Goal: Task Accomplishment & Management: Use online tool/utility

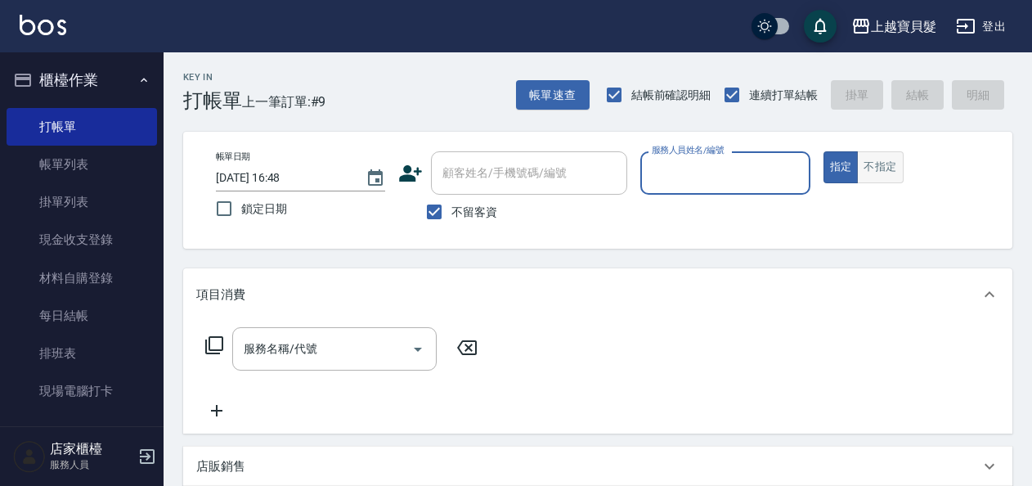
click at [882, 164] on button "不指定" at bounding box center [880, 167] width 46 height 32
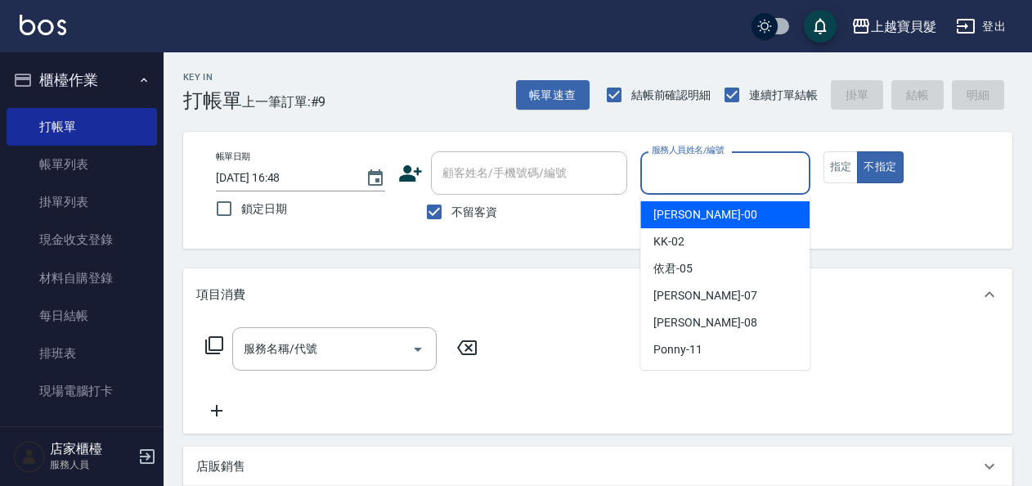
click at [757, 183] on input "服務人員姓名/編號" at bounding box center [725, 173] width 155 height 29
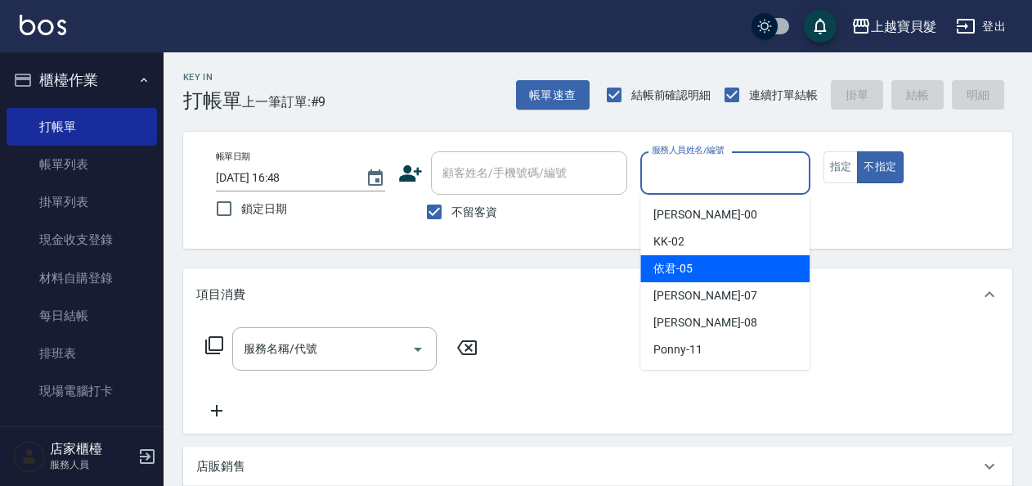
click at [725, 259] on div "依君 -05" at bounding box center [725, 268] width 169 height 27
type input "依君-05"
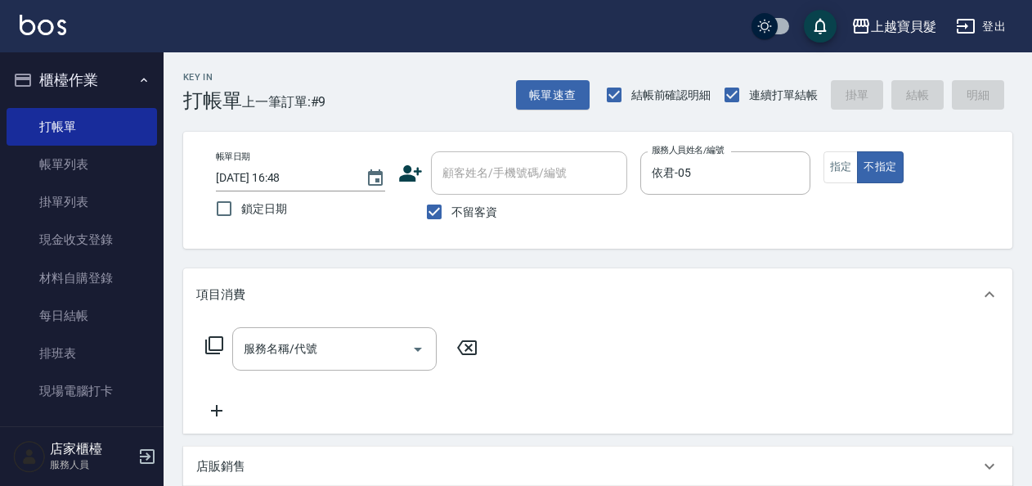
click at [226, 347] on div "服務名稱/代號 服務名稱/代號" at bounding box center [341, 348] width 291 height 43
click at [214, 344] on icon at bounding box center [215, 345] width 20 height 20
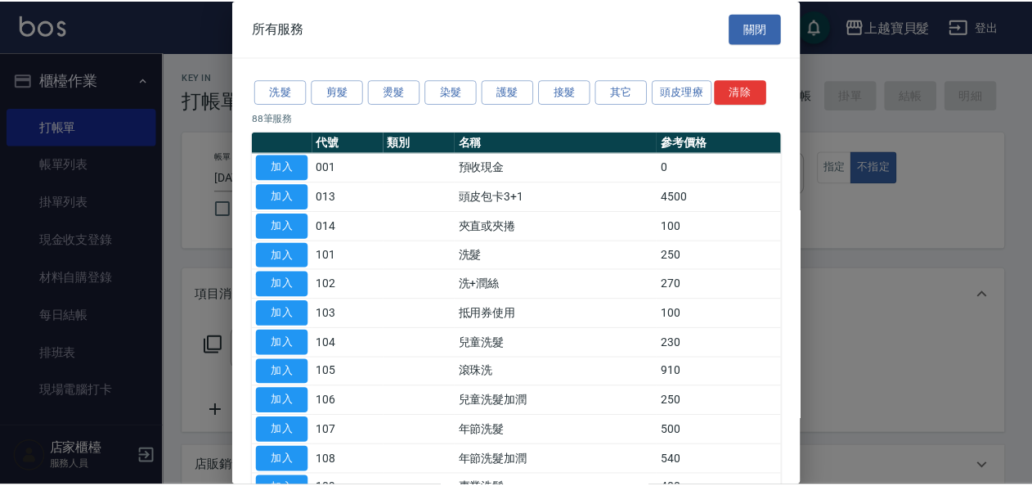
scroll to position [82, 0]
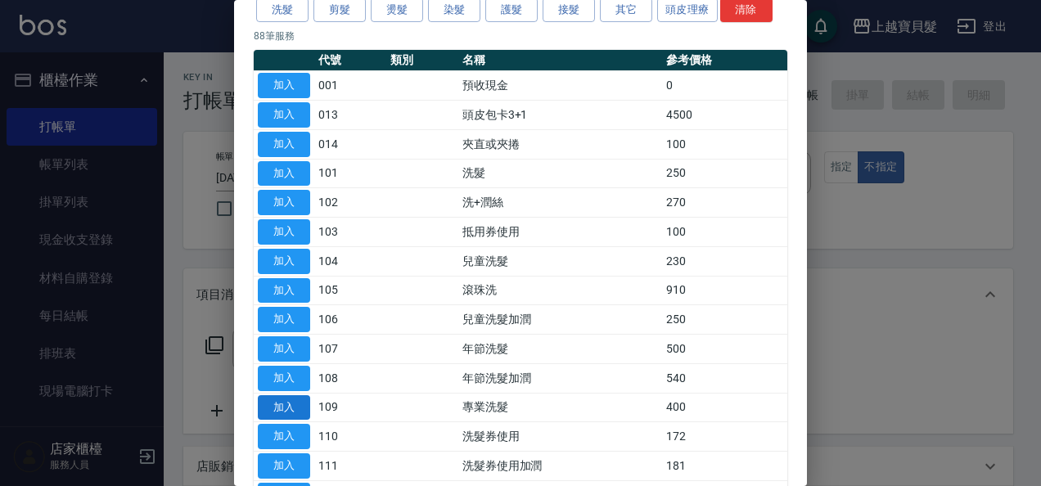
drag, startPoint x: 278, startPoint y: 394, endPoint x: 287, endPoint y: 394, distance: 9.0
click at [279, 395] on button "加入" at bounding box center [284, 407] width 52 height 25
type input "專業洗髮(109)"
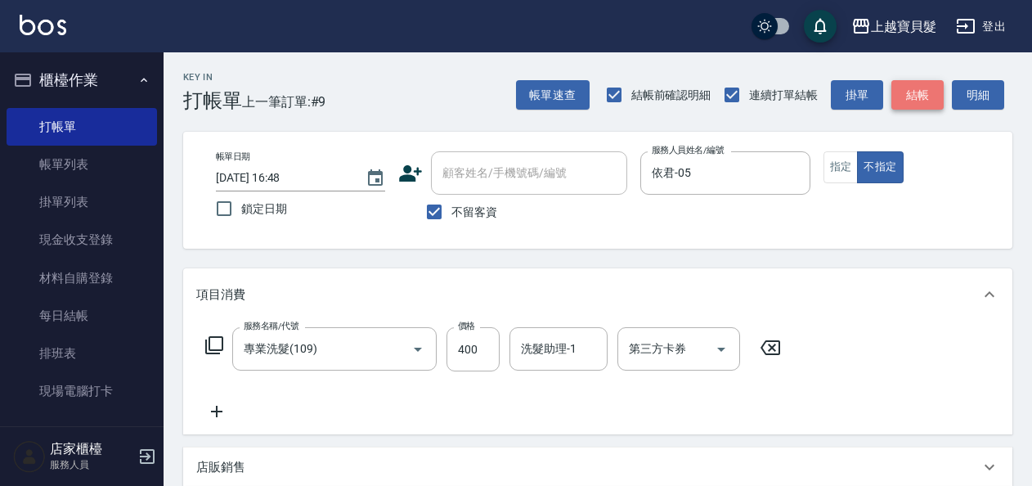
click at [941, 101] on button "結帳" at bounding box center [918, 95] width 52 height 30
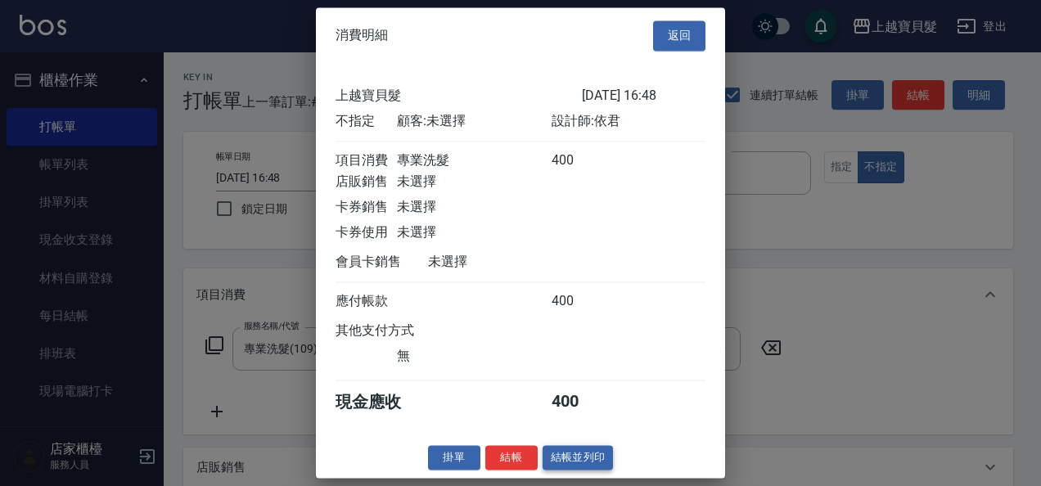
click at [553, 461] on button "結帳並列印" at bounding box center [577, 457] width 71 height 25
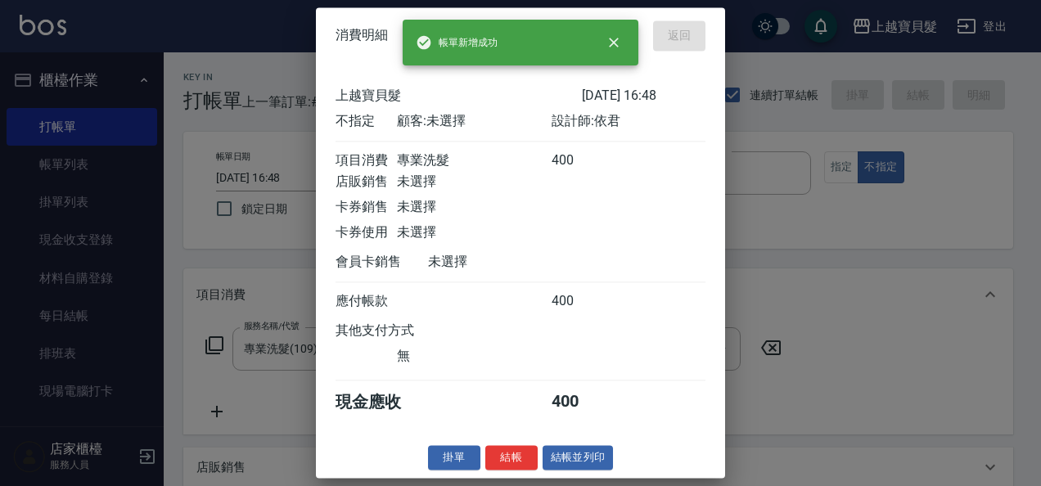
type input "[DATE] 17:51"
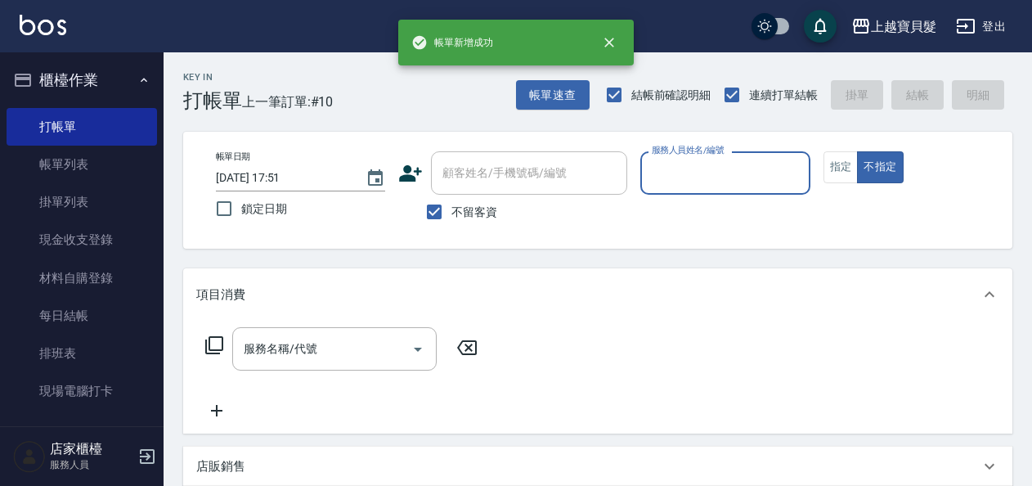
click at [654, 183] on input "服務人員姓名/編號" at bounding box center [725, 173] width 155 height 29
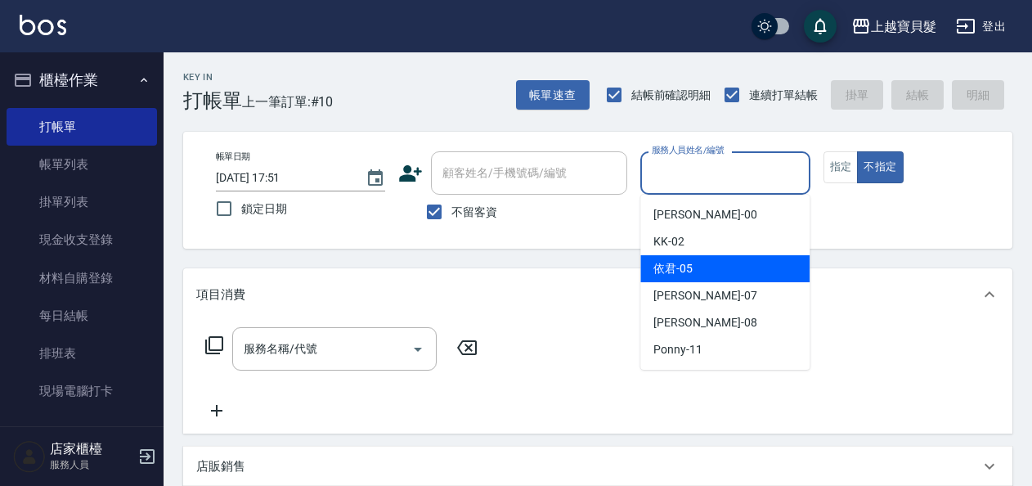
click at [643, 270] on div "依君 -05" at bounding box center [725, 268] width 169 height 27
type input "依君-05"
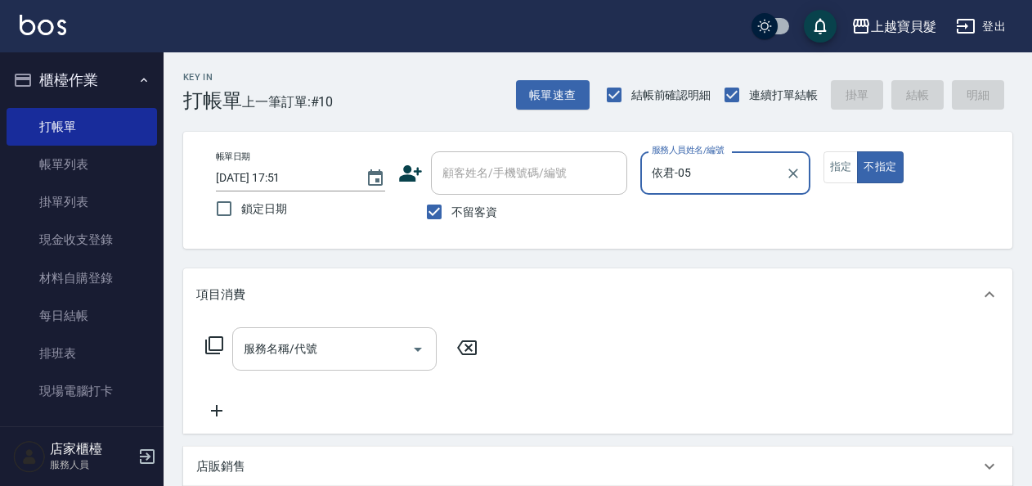
click at [383, 366] on div "服務名稱/代號" at bounding box center [334, 348] width 205 height 43
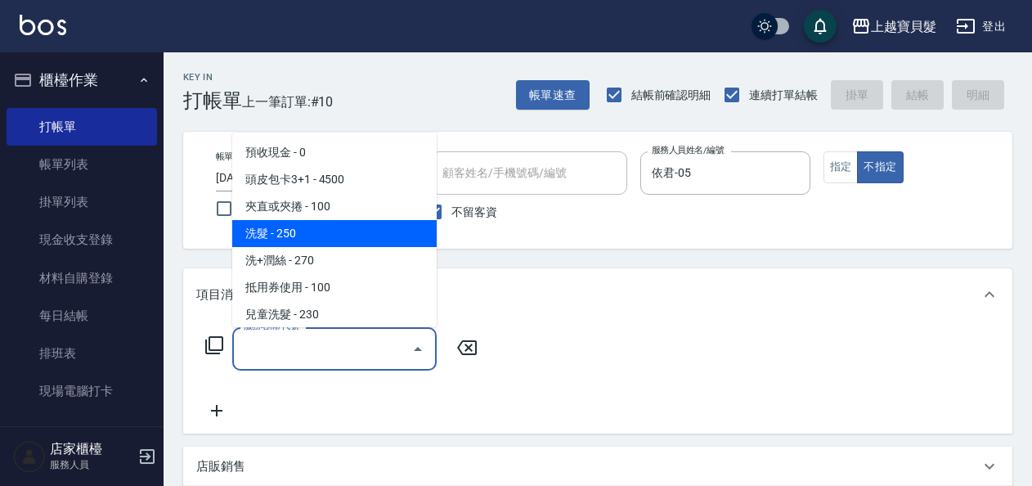
click at [376, 228] on span "洗髮 - 250" at bounding box center [334, 233] width 205 height 27
type input "洗髮(101)"
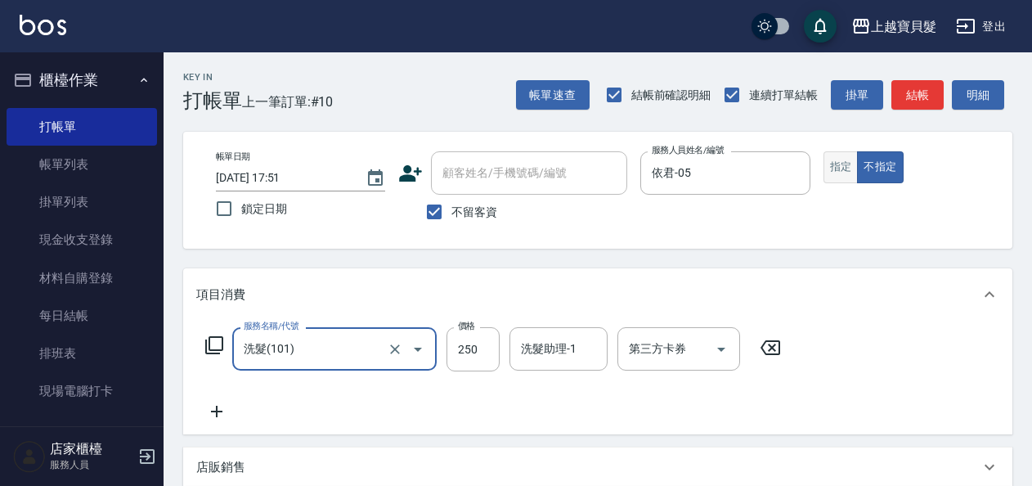
click at [835, 153] on button "指定" at bounding box center [841, 167] width 35 height 32
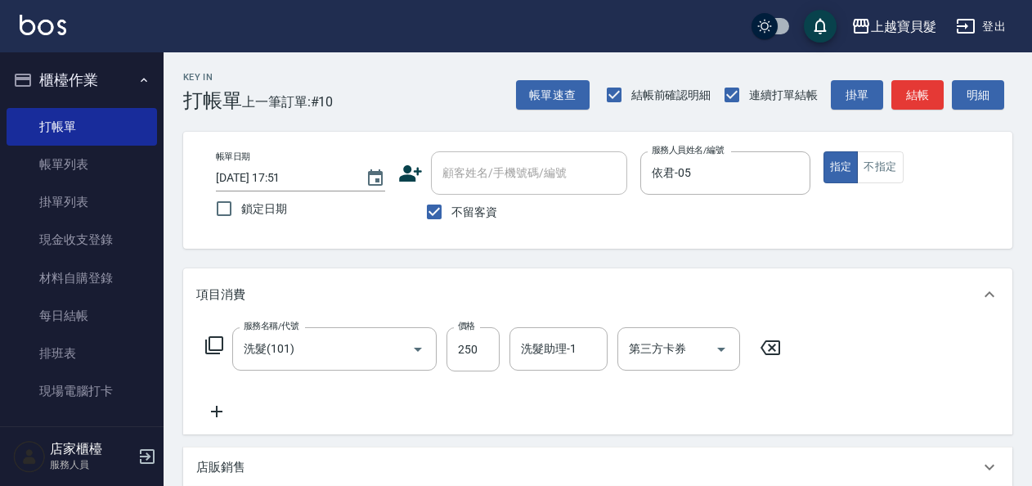
click at [211, 337] on icon at bounding box center [214, 345] width 18 height 18
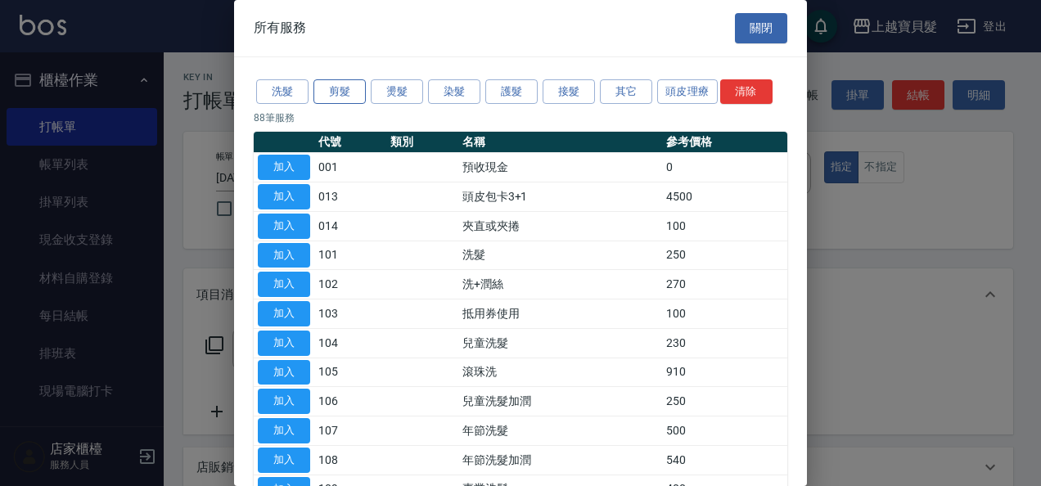
click at [349, 97] on button "剪髮" at bounding box center [339, 91] width 52 height 25
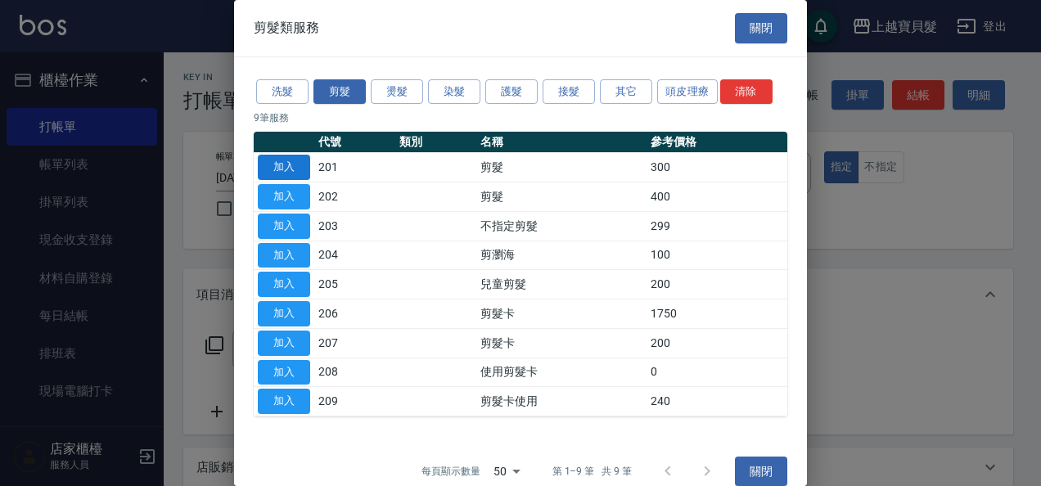
click at [301, 164] on button "加入" at bounding box center [284, 167] width 52 height 25
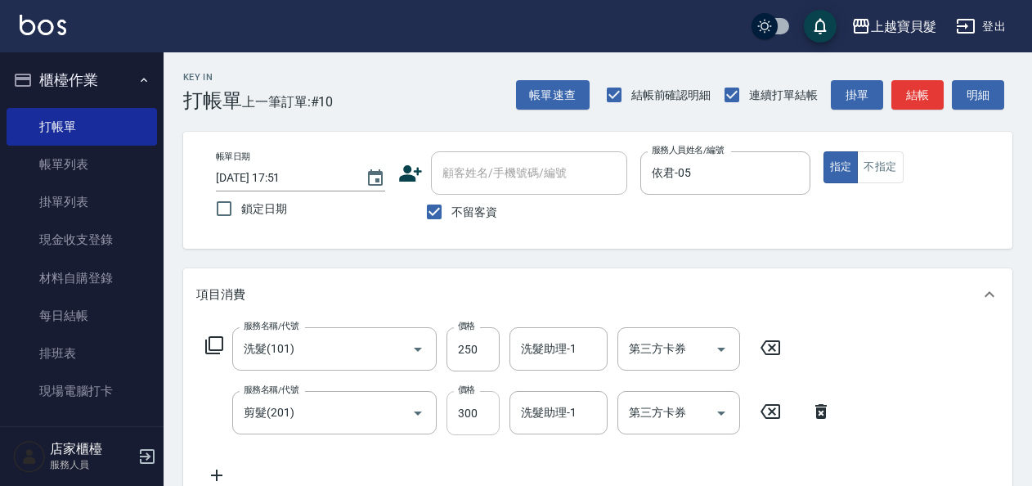
click at [476, 431] on input "300" at bounding box center [473, 413] width 53 height 44
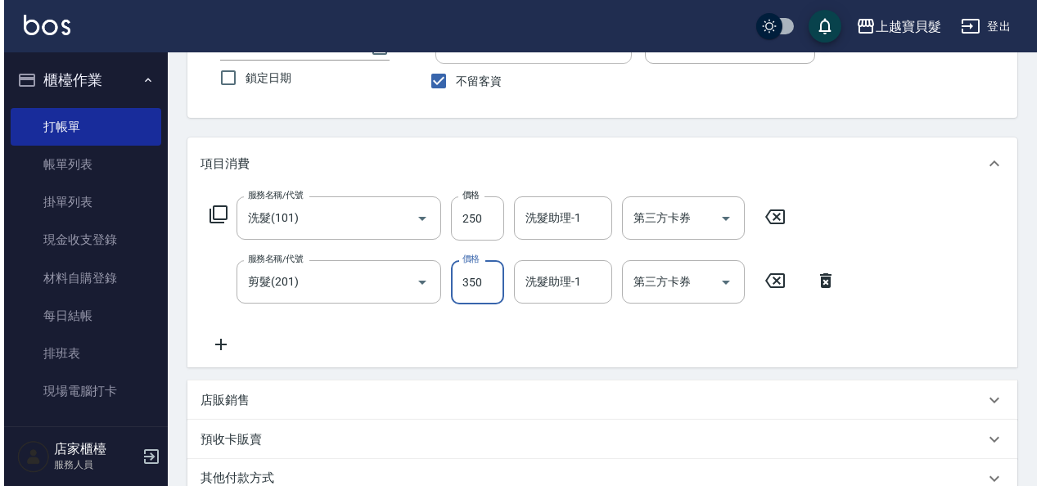
scroll to position [327, 0]
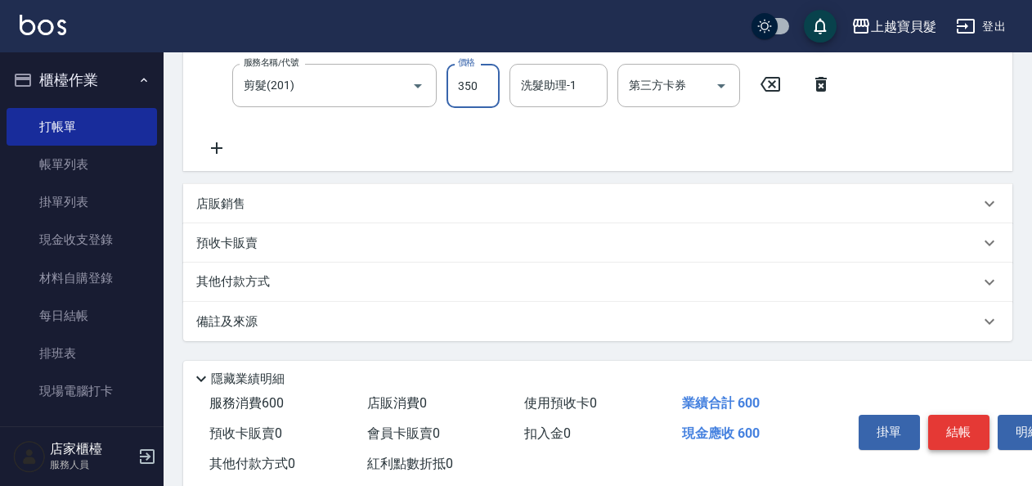
type input "350"
click at [964, 432] on button "結帳" at bounding box center [959, 432] width 61 height 34
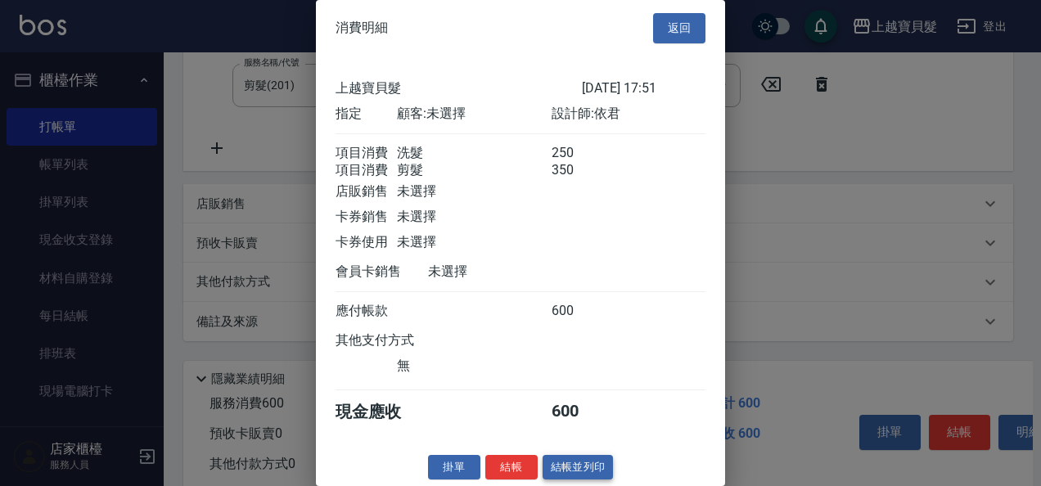
click at [596, 479] on button "結帳並列印" at bounding box center [577, 467] width 71 height 25
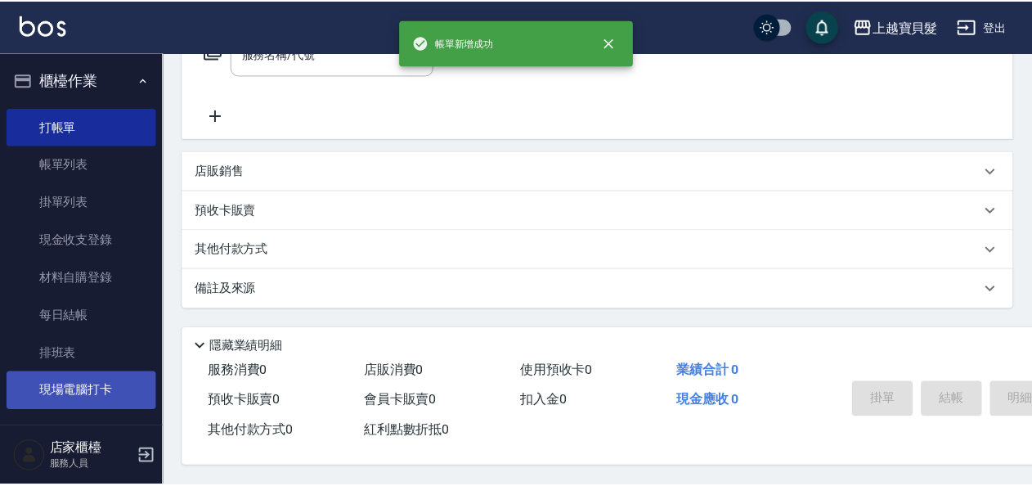
scroll to position [0, 0]
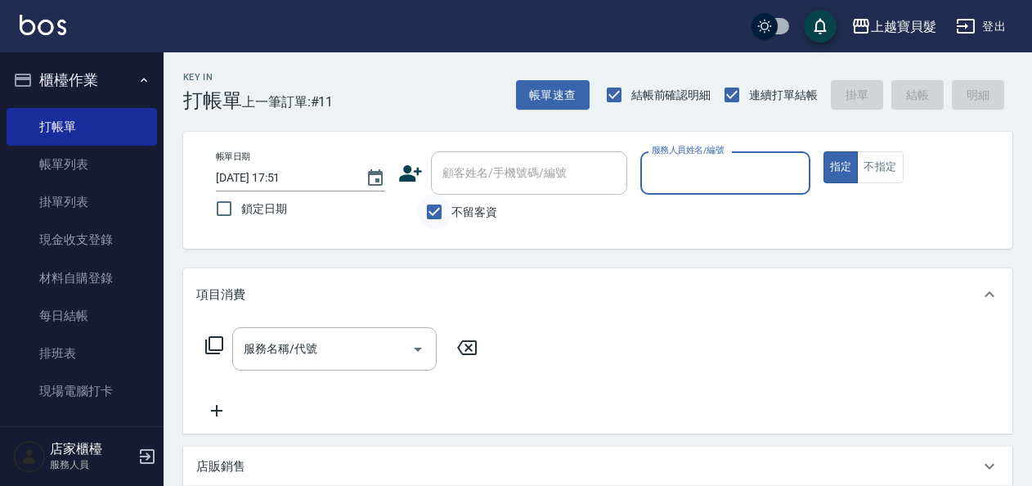
click at [434, 212] on input "不留客資" at bounding box center [434, 212] width 34 height 34
checkbox input "false"
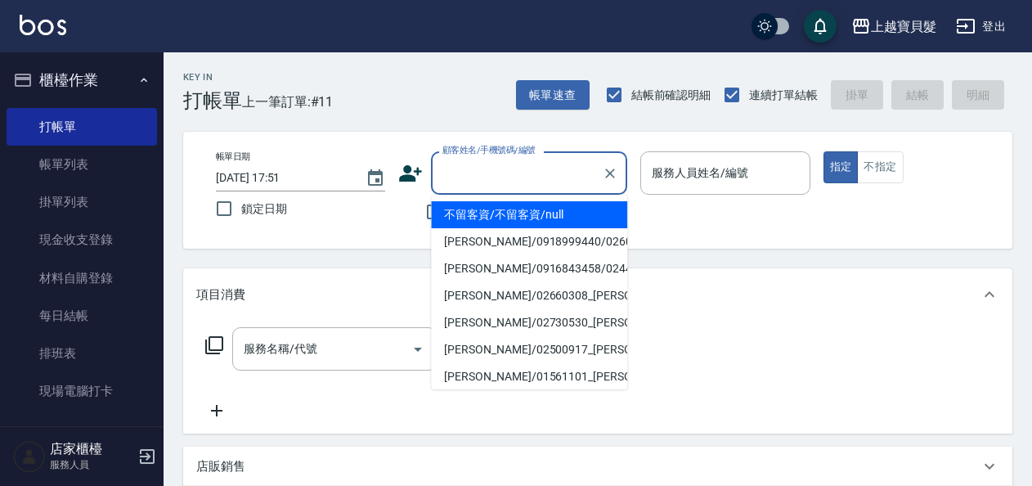
click at [499, 165] on input "顧客姓名/手機號碼/編號" at bounding box center [517, 173] width 157 height 29
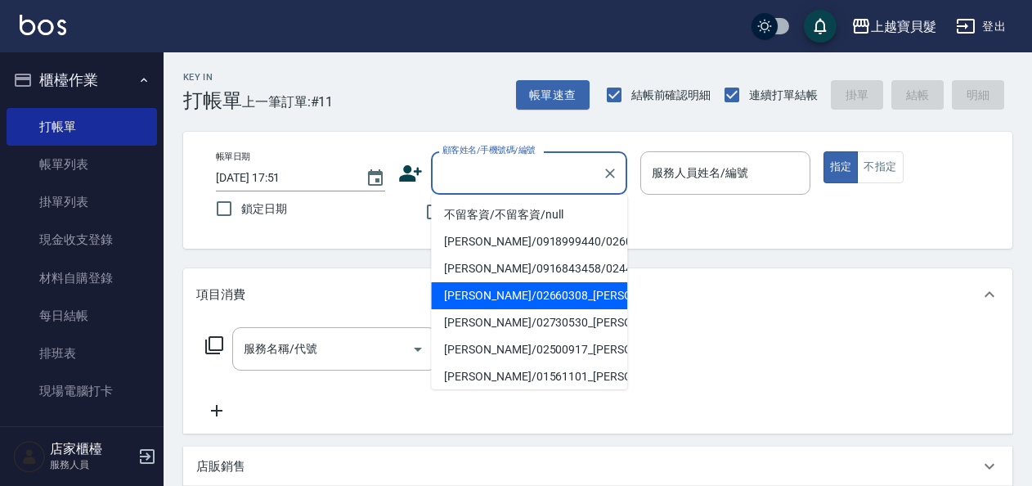
click at [483, 309] on li "[PERSON_NAME]/02660308_[PERSON_NAME]/02660308" at bounding box center [529, 295] width 196 height 27
type input "[PERSON_NAME]/02660308_[PERSON_NAME]/02660308"
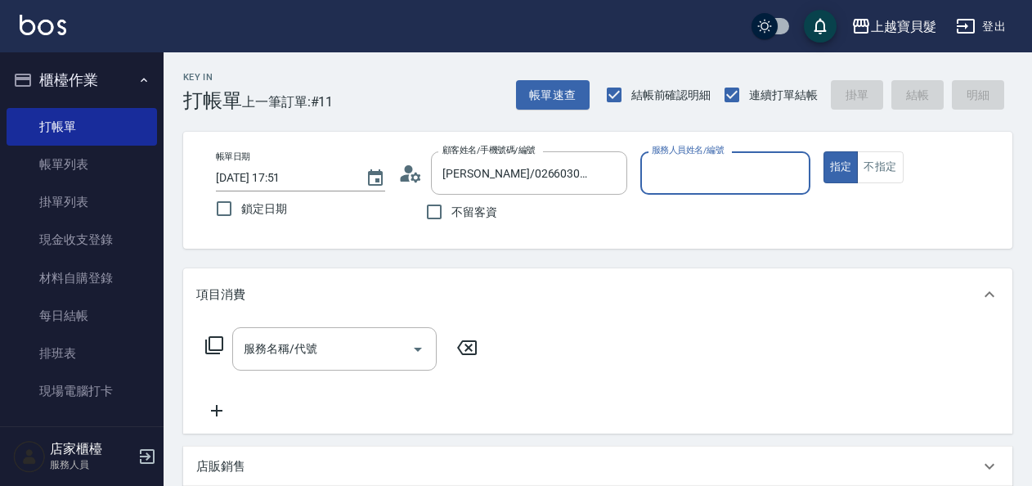
type input "Ponny-11"
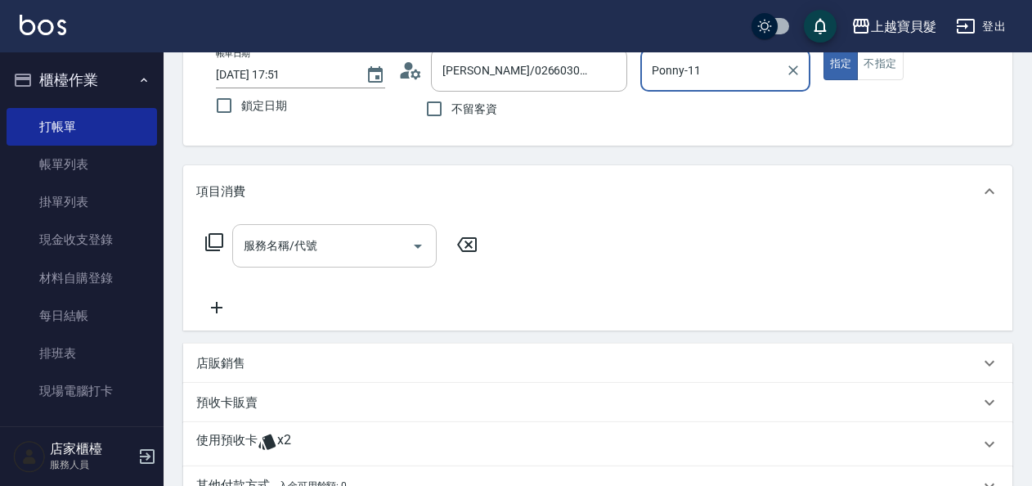
scroll to position [245, 0]
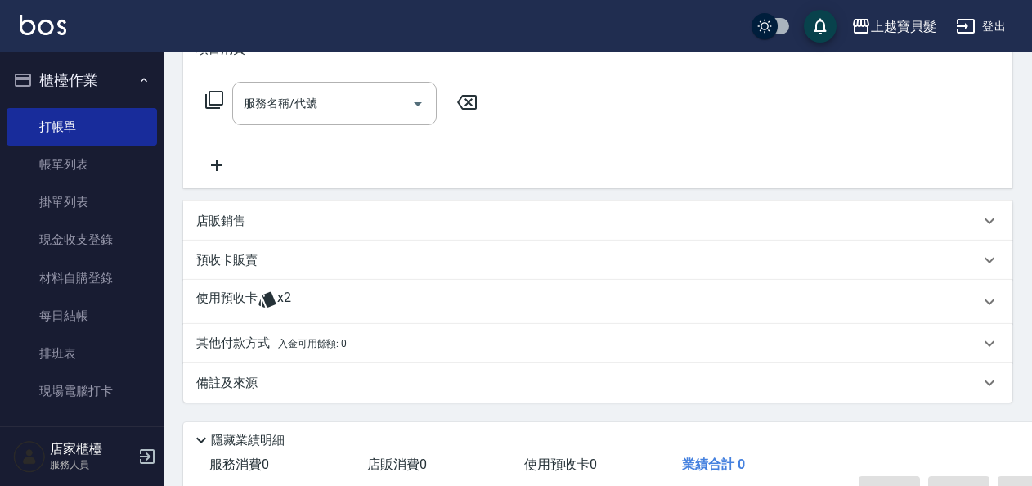
click at [324, 297] on div "使用預收卡 x2" at bounding box center [588, 302] width 784 height 25
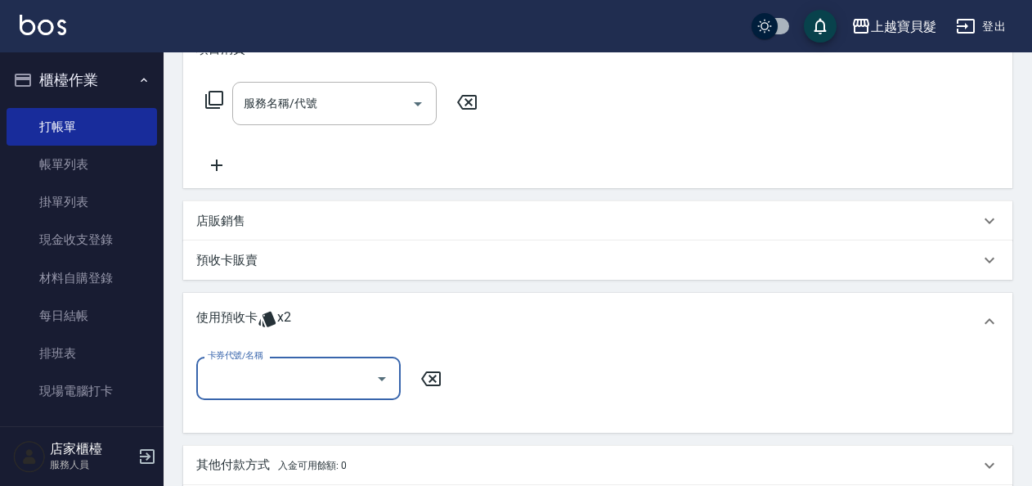
scroll to position [0, 0]
click at [291, 385] on input "卡券代號/名稱" at bounding box center [286, 378] width 165 height 29
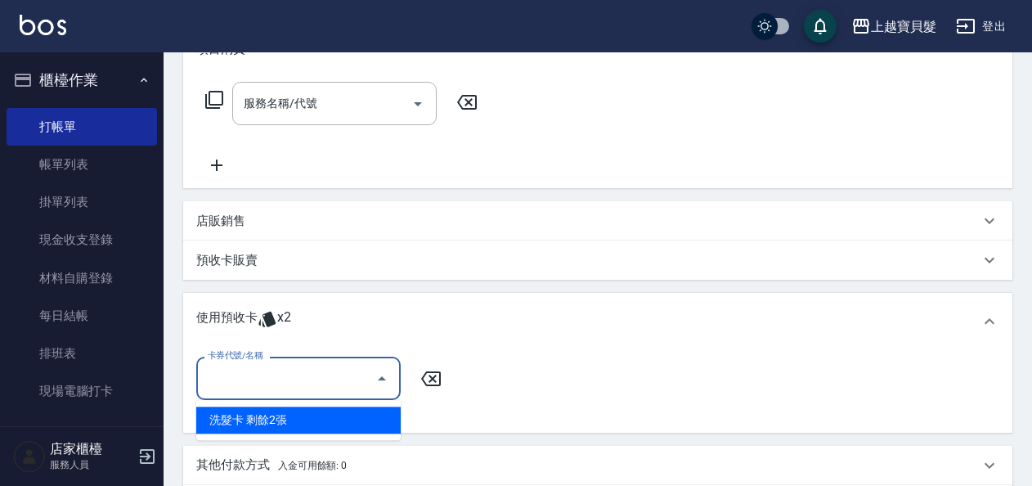
click at [280, 415] on div "洗髮卡 剩餘2張" at bounding box center [298, 420] width 205 height 27
type input "洗髮卡"
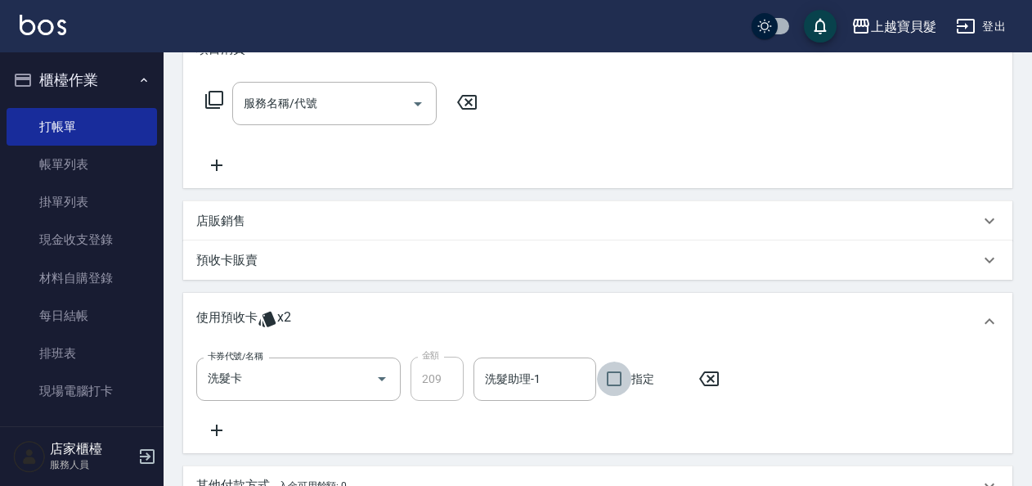
click at [607, 376] on input "指定" at bounding box center [614, 379] width 34 height 34
checkbox input "true"
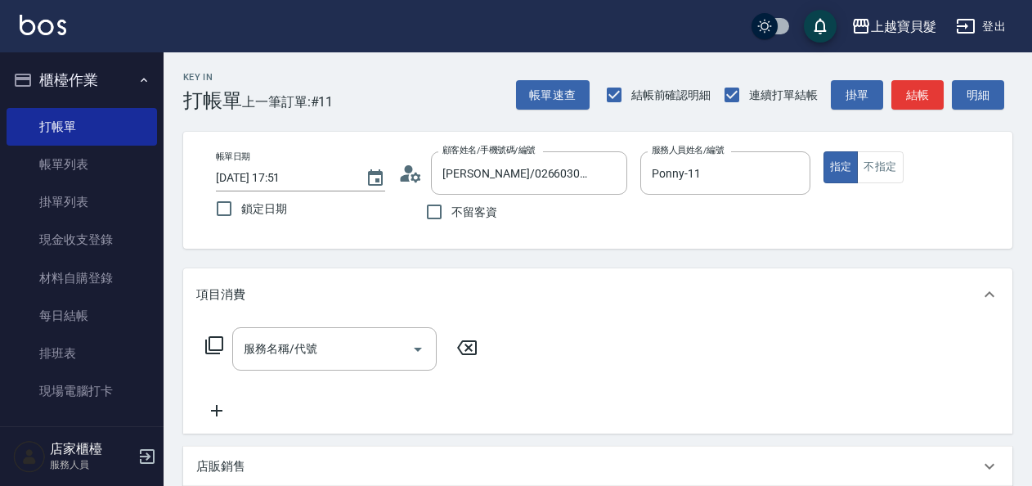
click at [217, 345] on icon at bounding box center [215, 345] width 20 height 20
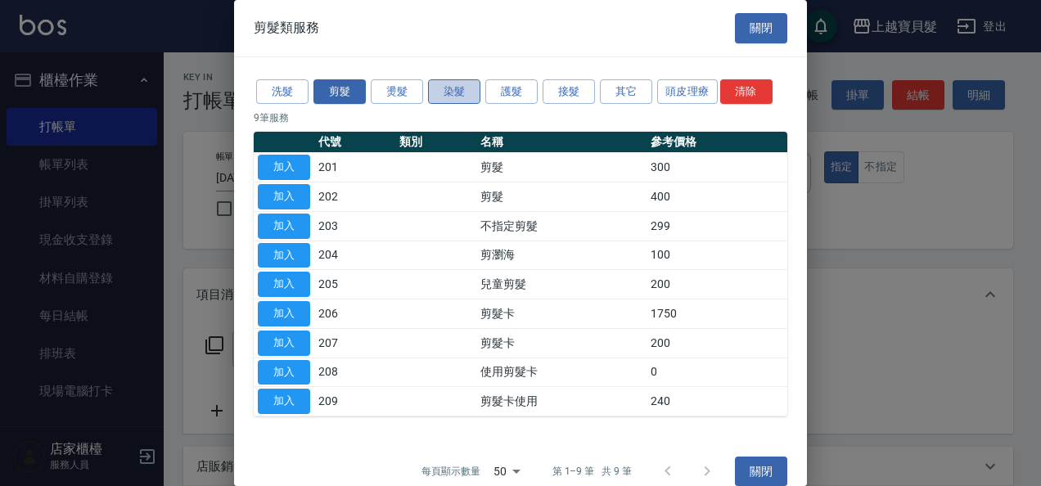
click at [461, 90] on button "染髮" at bounding box center [454, 91] width 52 height 25
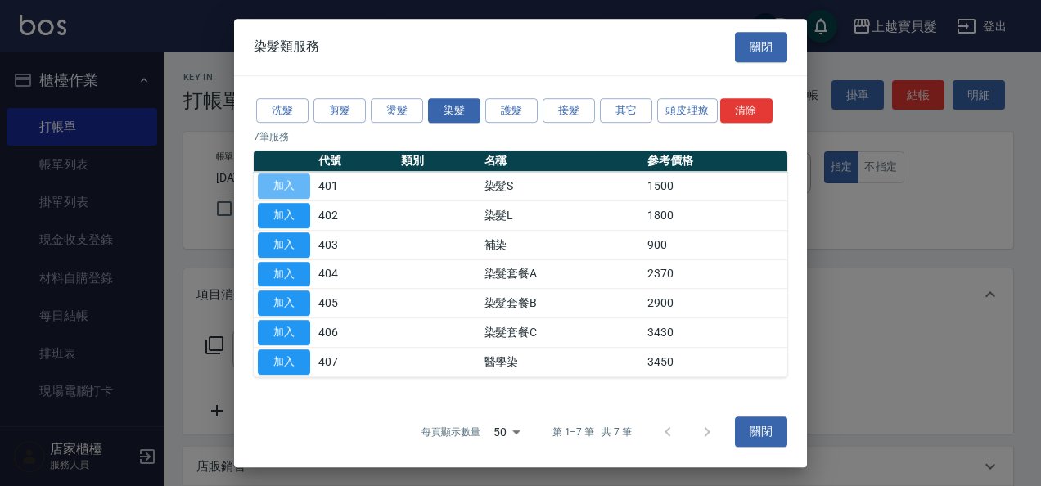
drag, startPoint x: 289, startPoint y: 183, endPoint x: 560, endPoint y: 168, distance: 271.2
click at [291, 183] on button "加入" at bounding box center [284, 185] width 52 height 25
type input "染髮S(401)"
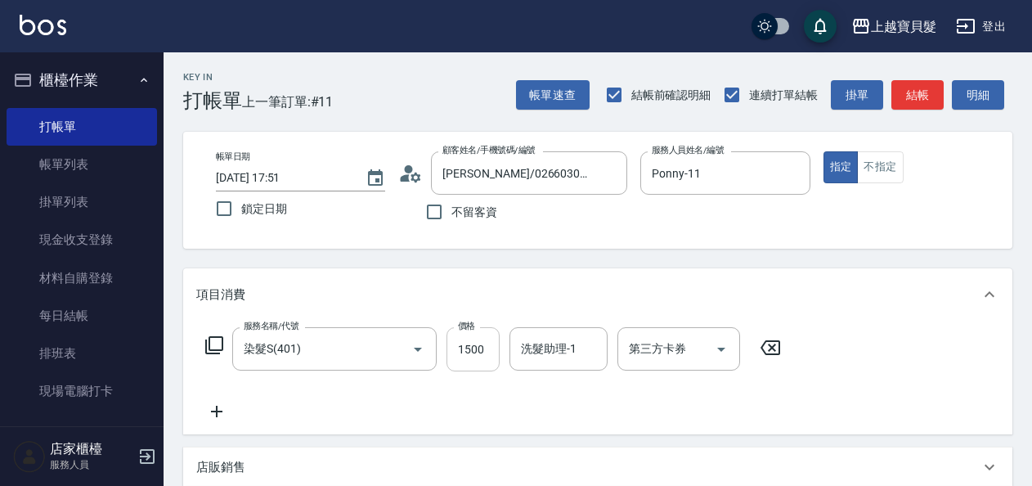
click at [486, 353] on input "1500" at bounding box center [473, 349] width 53 height 44
type input "1800"
click at [221, 340] on icon at bounding box center [215, 345] width 20 height 20
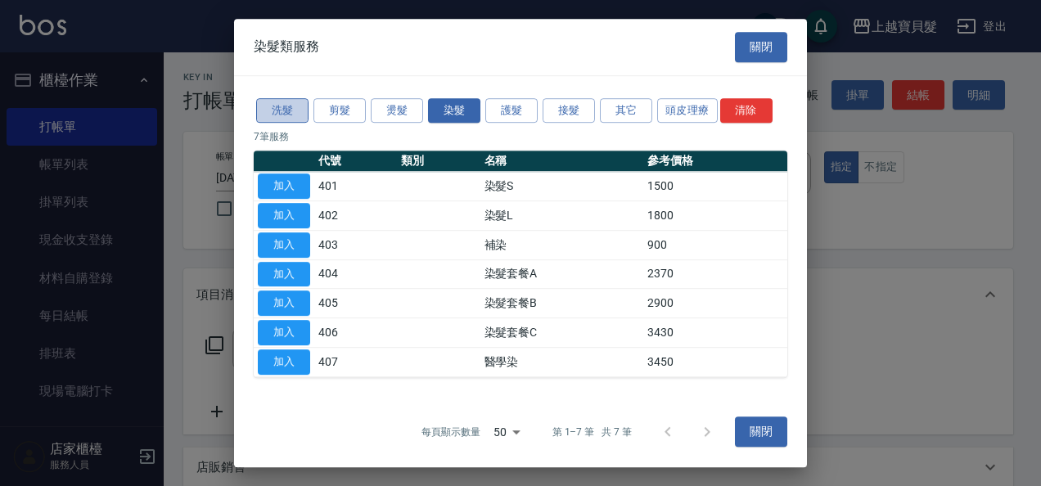
drag, startPoint x: 284, startPoint y: 113, endPoint x: 306, endPoint y: 123, distance: 24.2
click at [286, 117] on button "洗髮" at bounding box center [282, 110] width 52 height 25
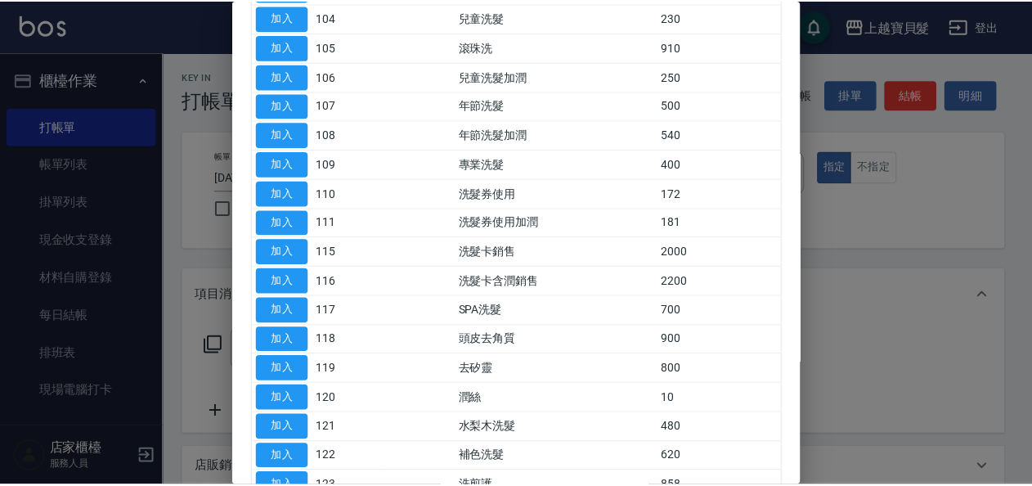
scroll to position [327, 0]
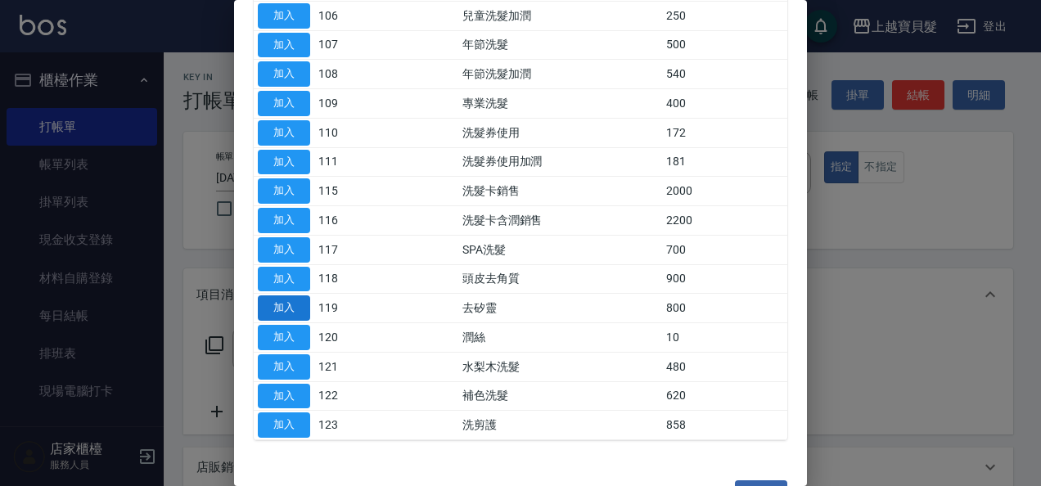
click at [286, 299] on button "加入" at bounding box center [284, 307] width 52 height 25
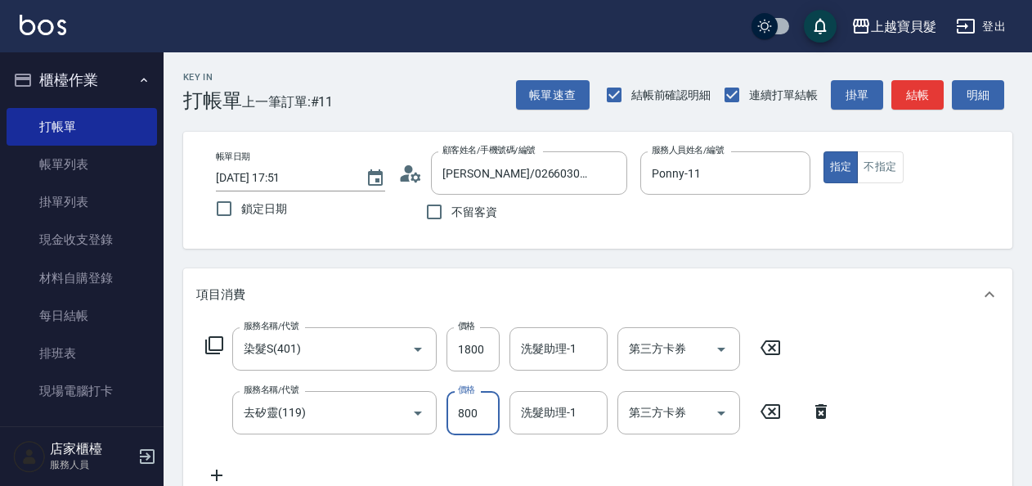
click at [483, 419] on input "800" at bounding box center [473, 413] width 53 height 44
type input "800"
click at [488, 352] on input "1800" at bounding box center [473, 349] width 53 height 44
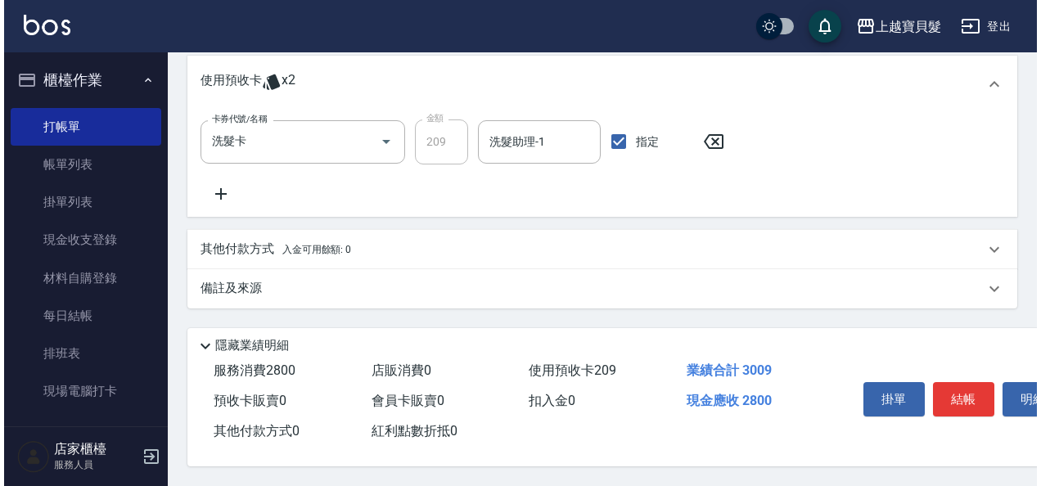
scroll to position [552, 0]
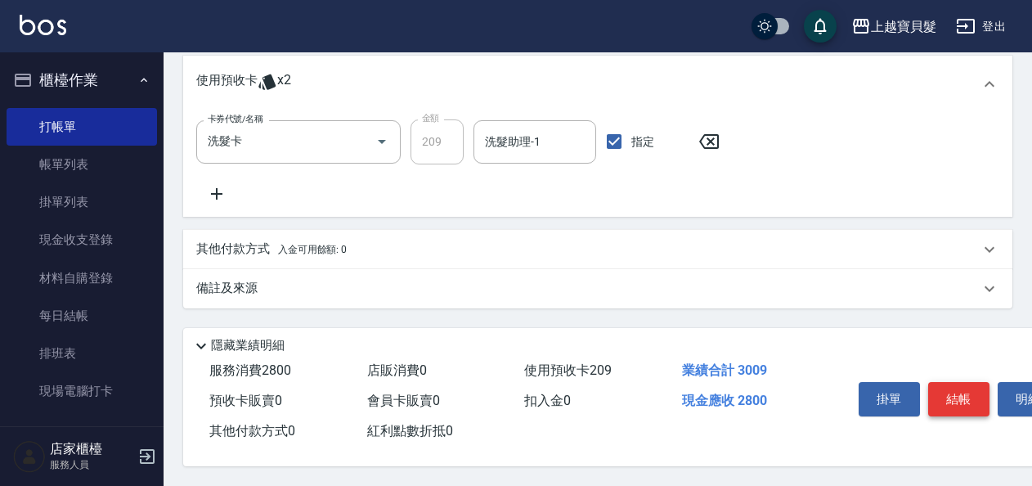
type input "2000"
click at [967, 383] on button "結帳" at bounding box center [959, 399] width 61 height 34
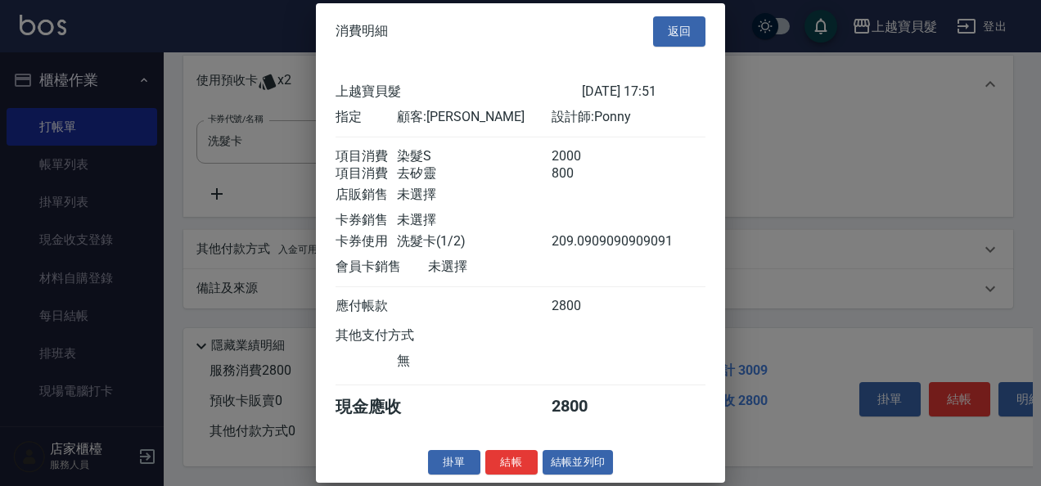
scroll to position [15, 0]
click at [569, 462] on button "結帳並列印" at bounding box center [577, 461] width 71 height 25
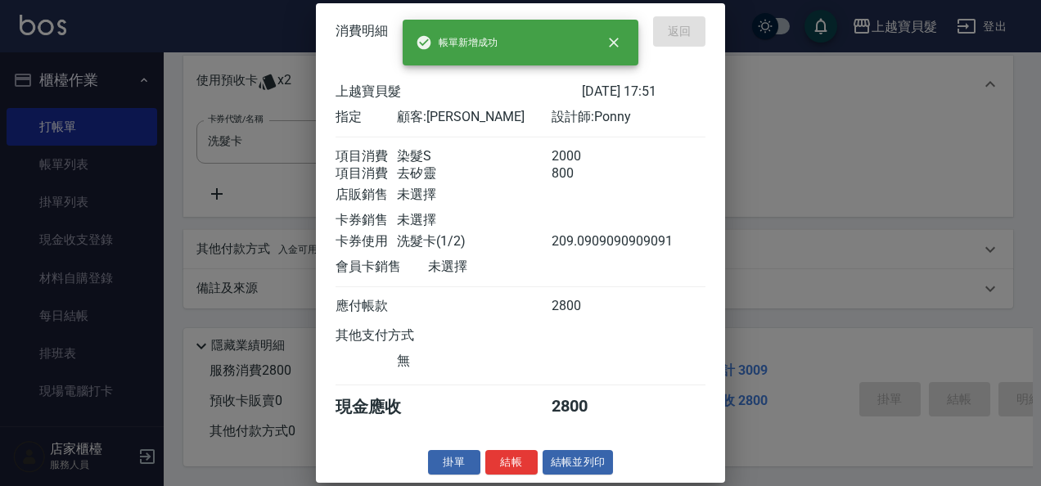
type input "[DATE] 18:14"
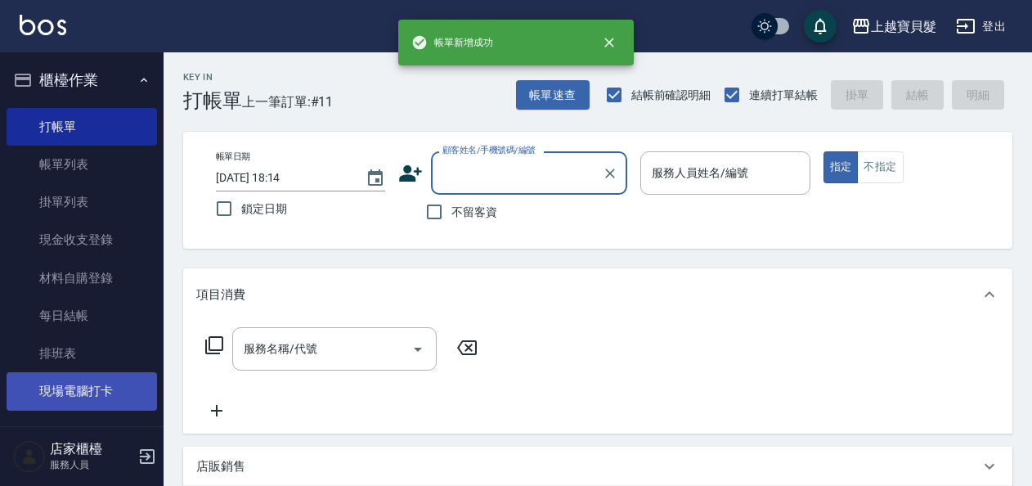
scroll to position [0, 0]
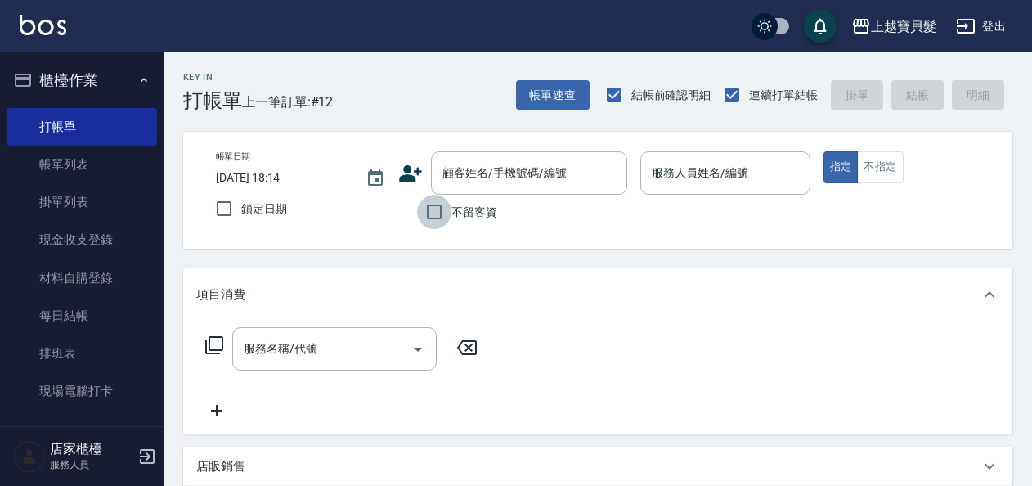
click at [437, 214] on input "不留客資" at bounding box center [434, 212] width 34 height 34
checkbox input "true"
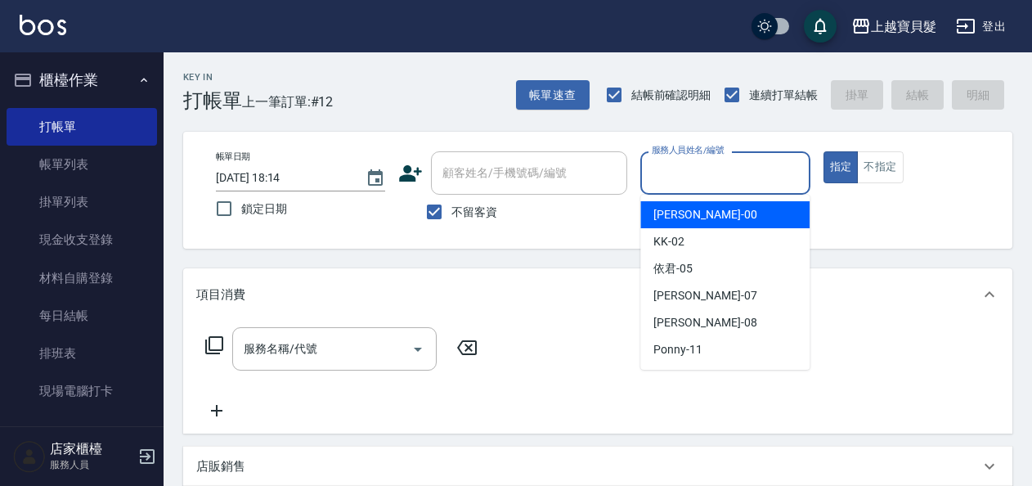
click at [752, 176] on input "服務人員姓名/編號" at bounding box center [725, 173] width 155 height 29
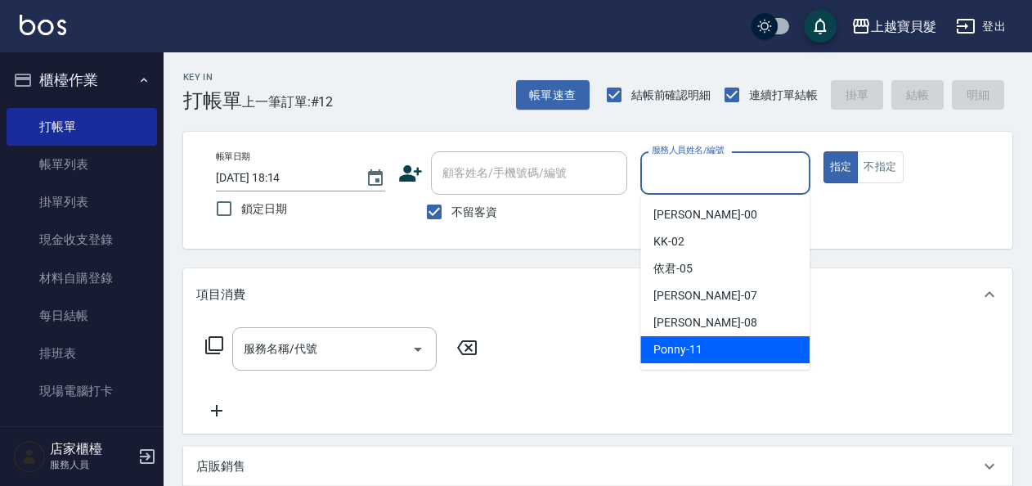
click at [702, 349] on div "Ponny -11" at bounding box center [725, 349] width 169 height 27
type input "Ponny-11"
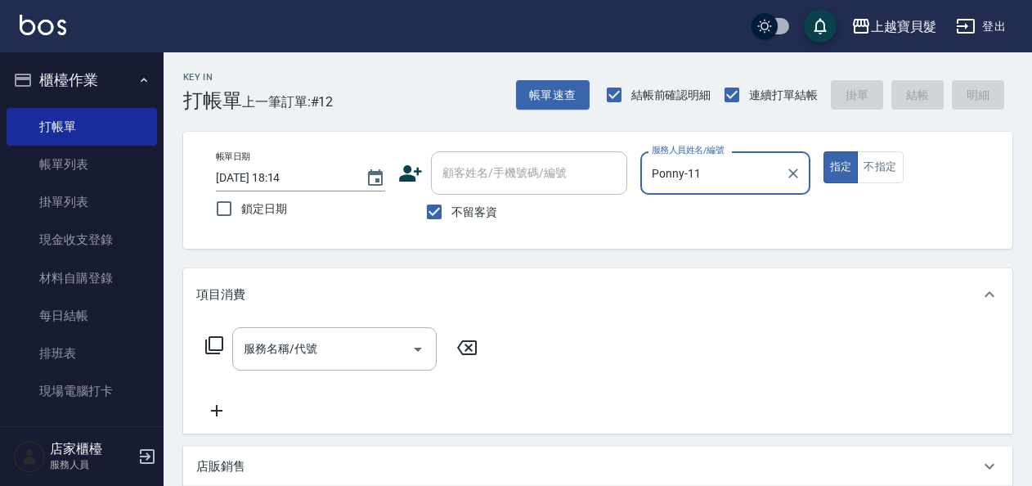
click at [211, 344] on icon at bounding box center [215, 345] width 20 height 20
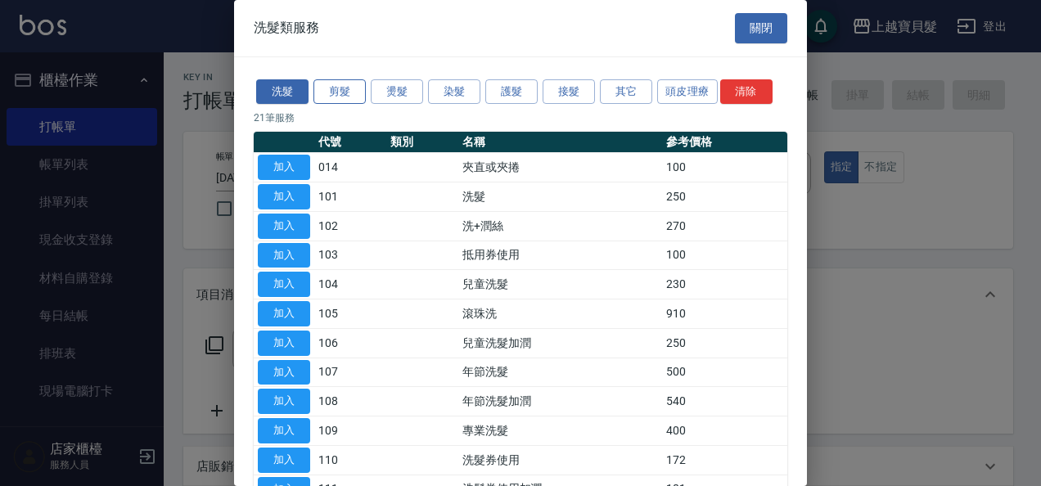
click at [341, 85] on button "剪髮" at bounding box center [339, 91] width 52 height 25
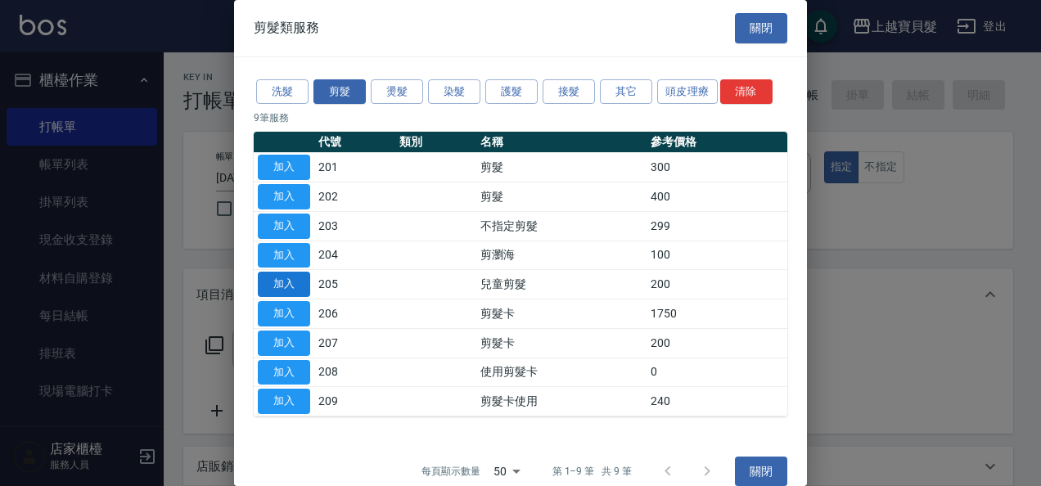
click at [288, 281] on button "加入" at bounding box center [284, 284] width 52 height 25
type input "兒童剪髮(205)"
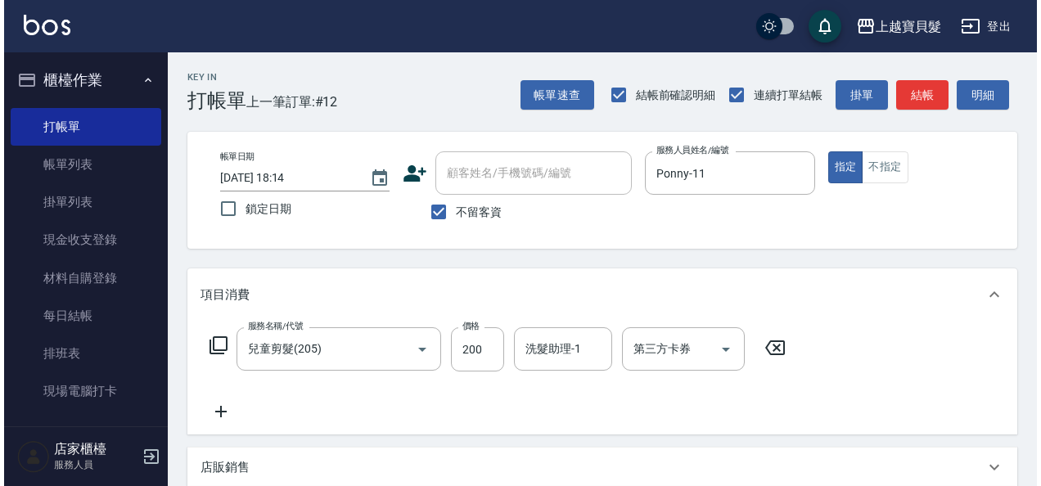
scroll to position [302, 0]
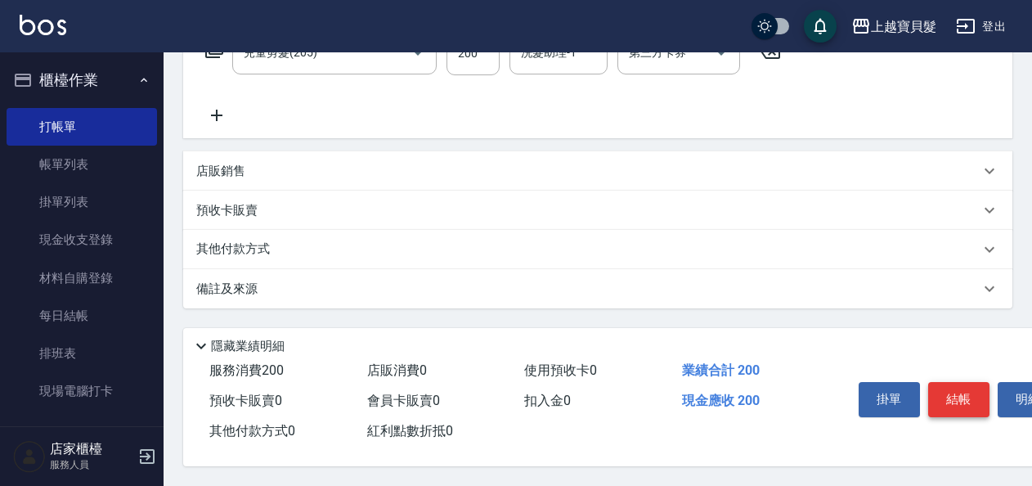
click at [933, 385] on button "結帳" at bounding box center [959, 399] width 61 height 34
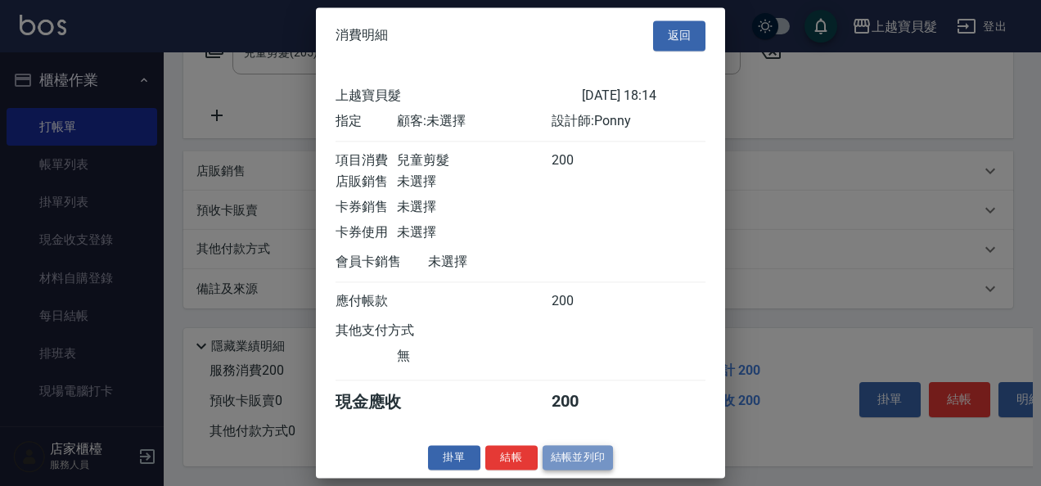
click at [569, 467] on button "結帳並列印" at bounding box center [577, 457] width 71 height 25
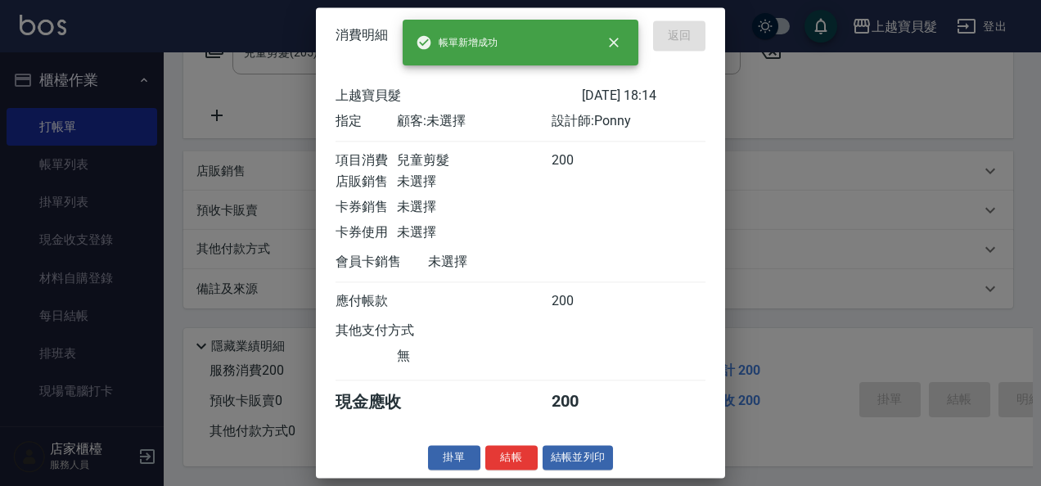
type input "[DATE] 18:34"
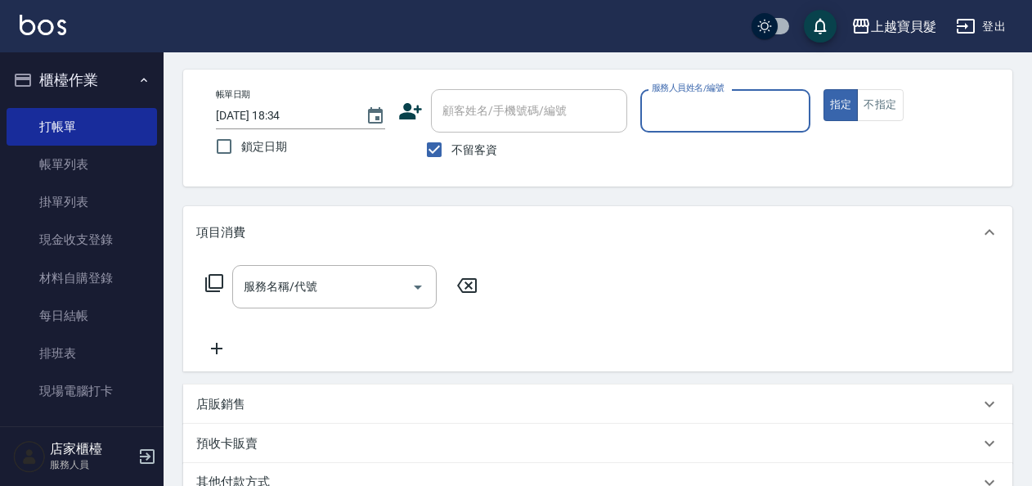
scroll to position [301, 0]
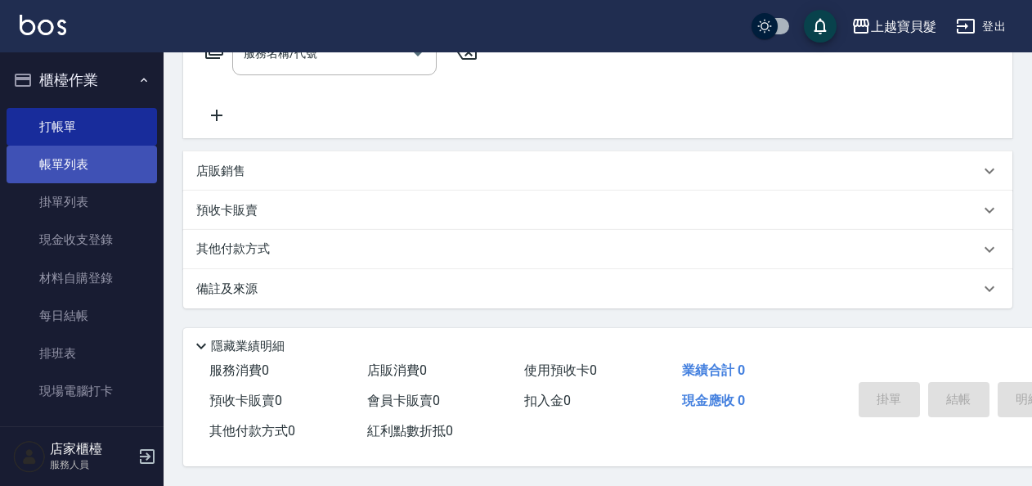
drag, startPoint x: 123, startPoint y: 160, endPoint x: 135, endPoint y: 156, distance: 12.9
click at [123, 160] on link "帳單列表" at bounding box center [82, 165] width 151 height 38
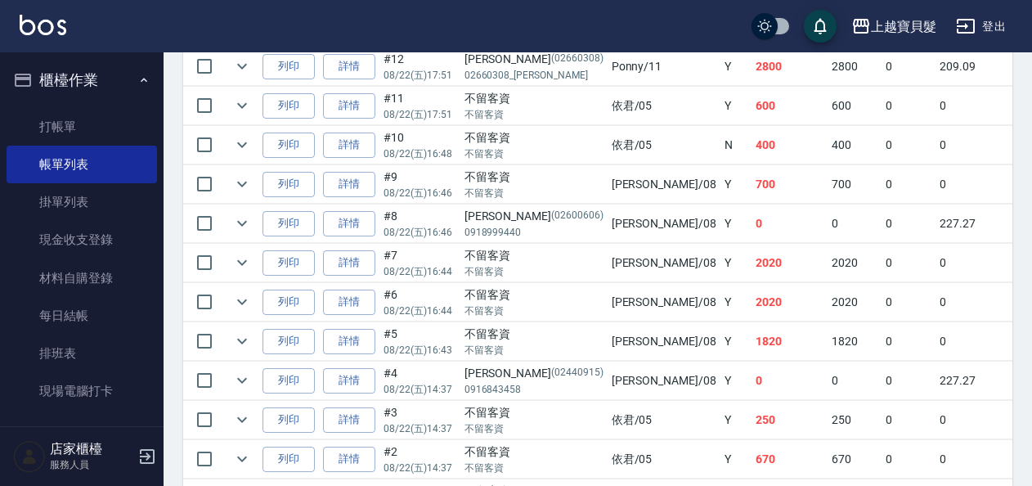
scroll to position [573, 0]
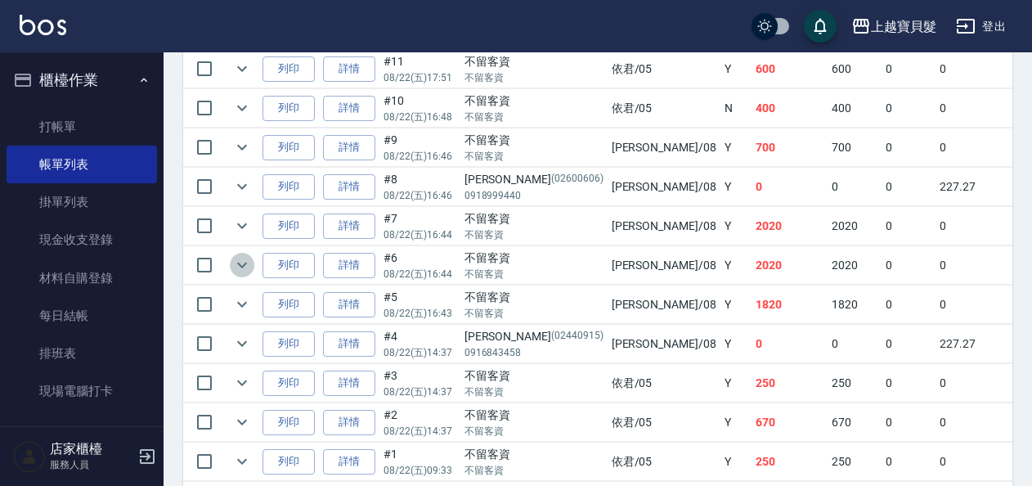
click at [237, 257] on icon "expand row" at bounding box center [242, 265] width 20 height 20
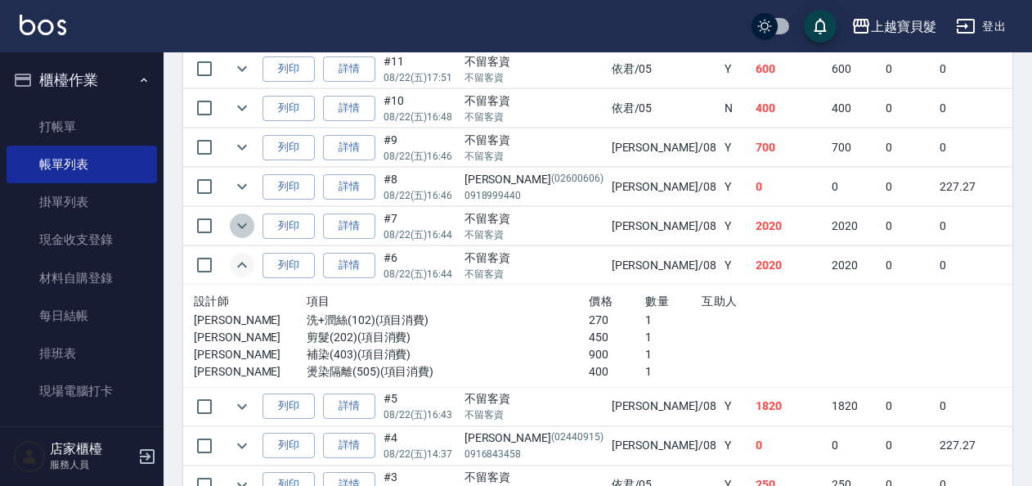
click at [241, 218] on icon "expand row" at bounding box center [242, 226] width 20 height 20
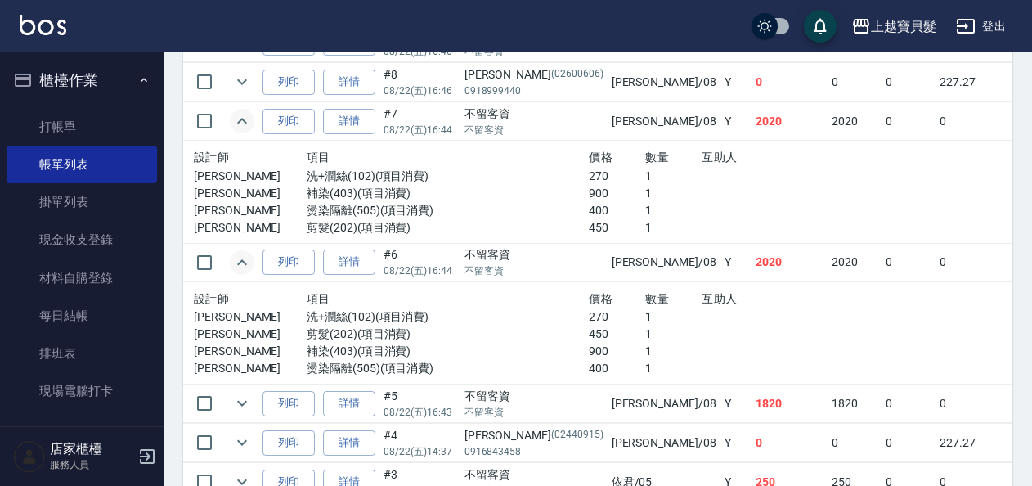
scroll to position [596, 0]
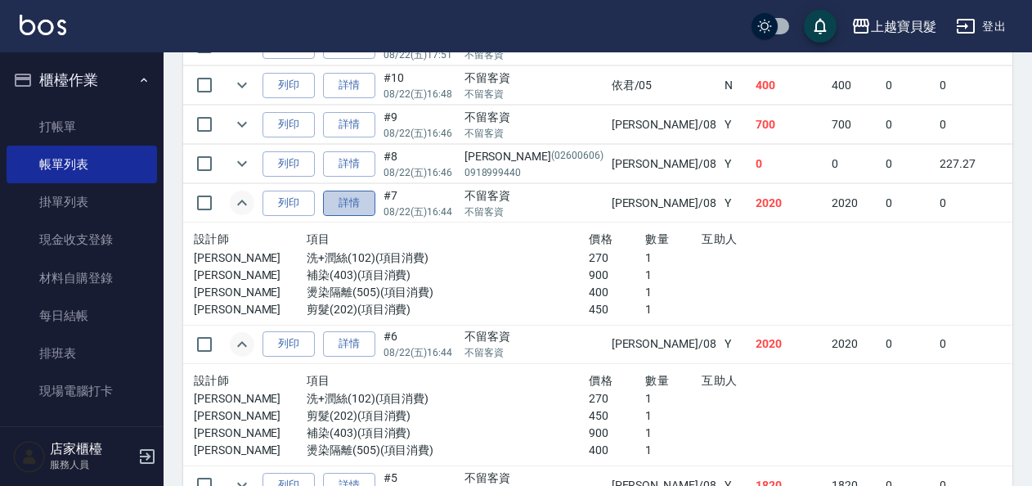
click at [372, 200] on link "詳情" at bounding box center [349, 203] width 52 height 25
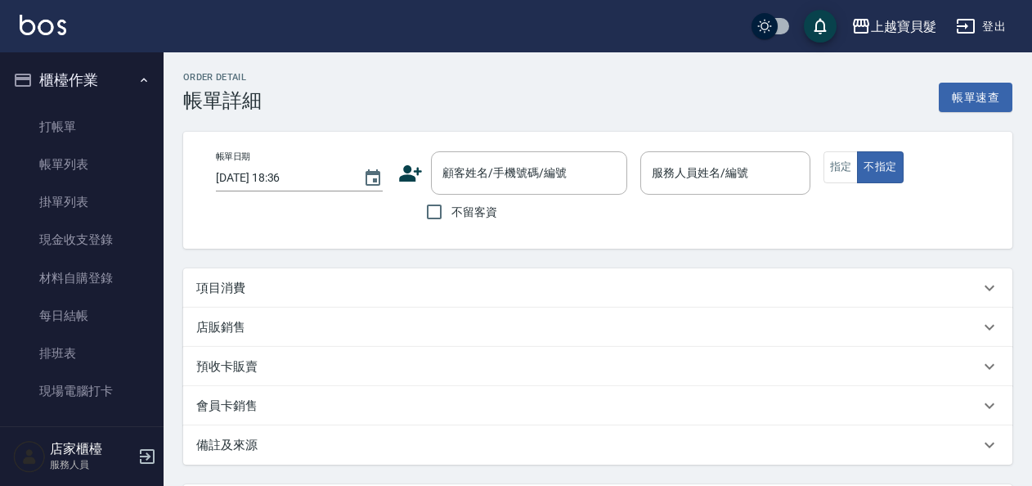
type input "[DATE] 16:44"
checkbox input "true"
type input "[PERSON_NAME]-08"
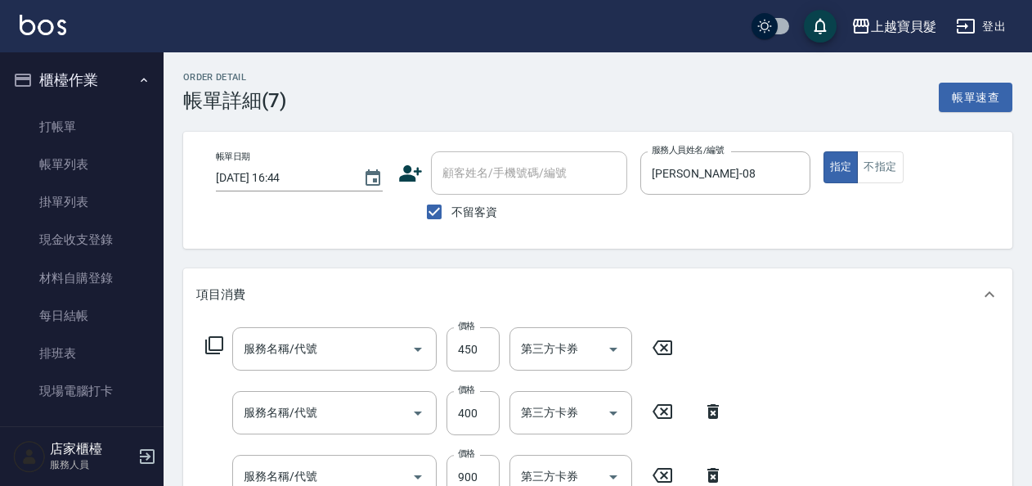
type input "剪髮(202)"
type input "燙染隔離(505)"
type input "補染(403)"
type input "洗+潤絲(102)"
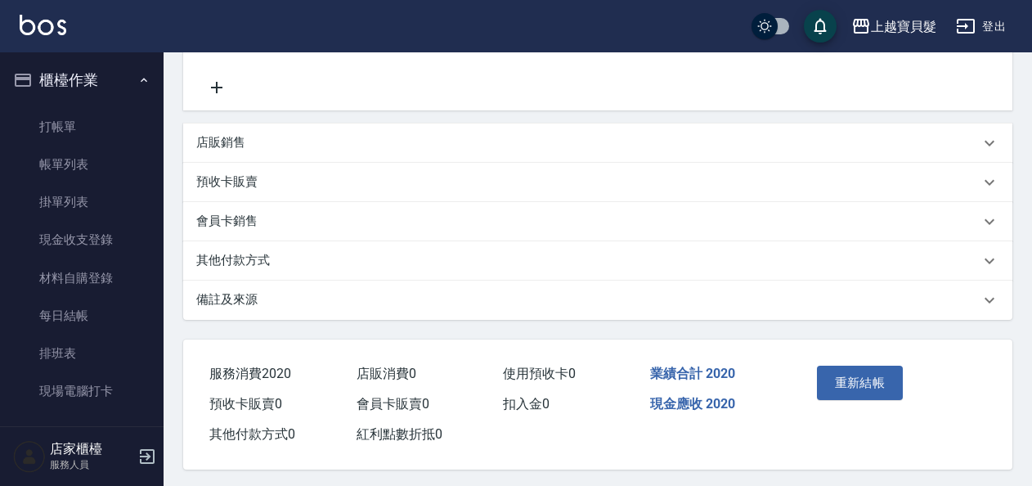
scroll to position [537, 0]
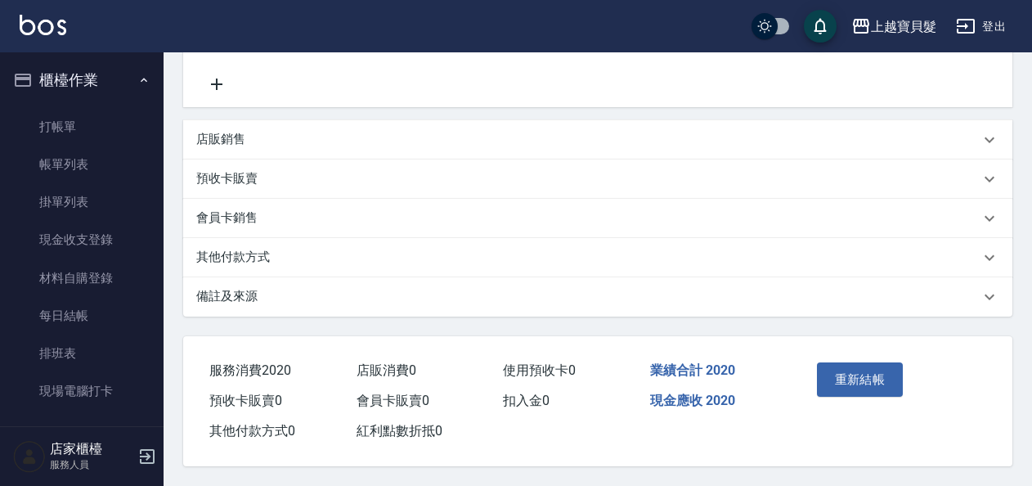
click at [264, 251] on p "其他付款方式" at bounding box center [233, 257] width 74 height 17
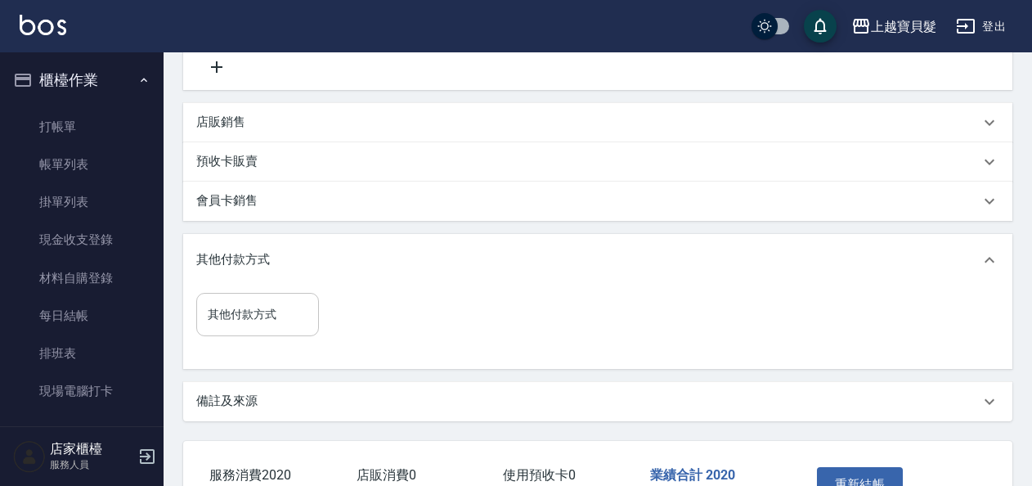
click at [270, 317] on input "其他付款方式" at bounding box center [258, 314] width 108 height 29
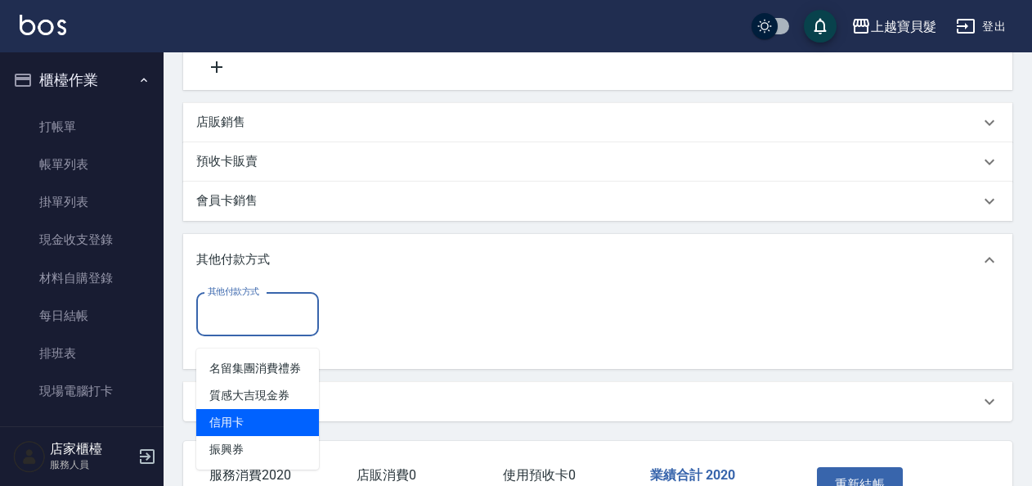
click at [281, 430] on span "信用卡" at bounding box center [257, 422] width 123 height 27
type input "信用卡"
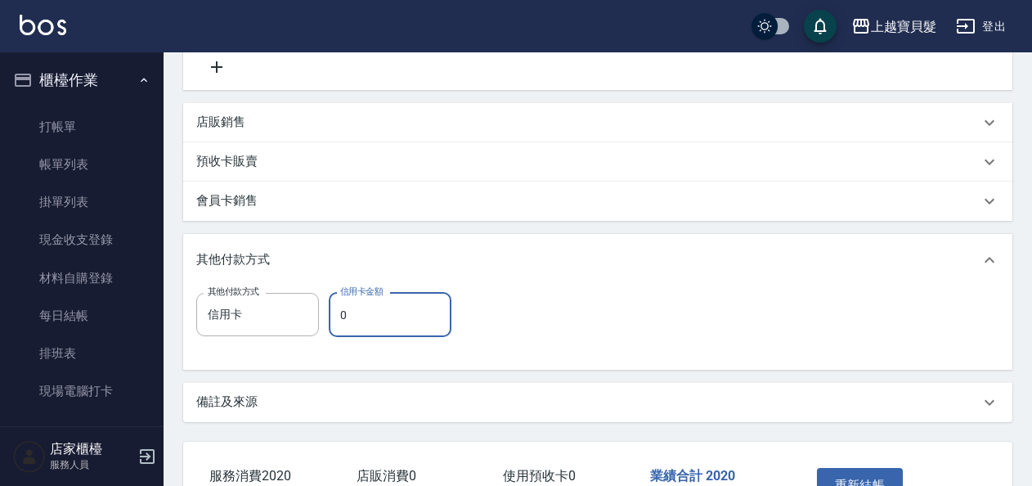
click at [371, 326] on input "0" at bounding box center [390, 315] width 123 height 44
type input "2020"
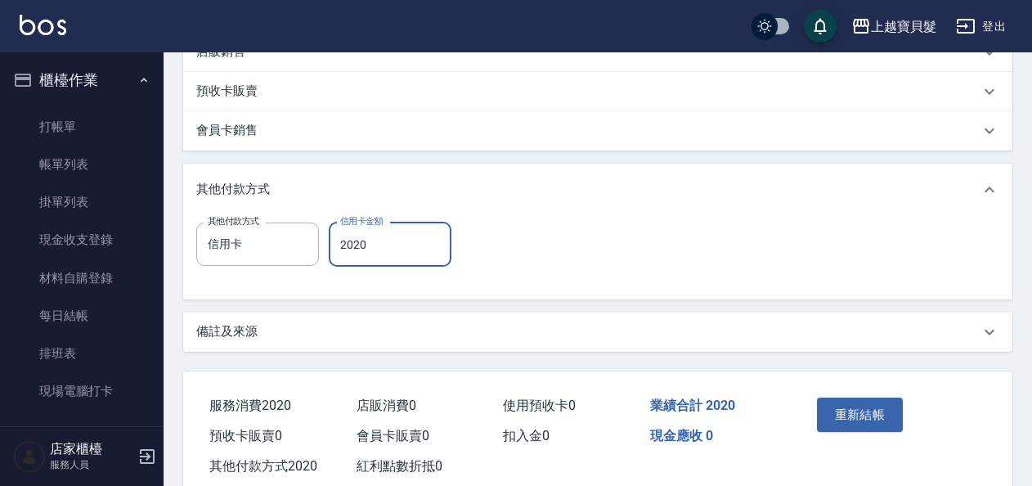
scroll to position [660, 0]
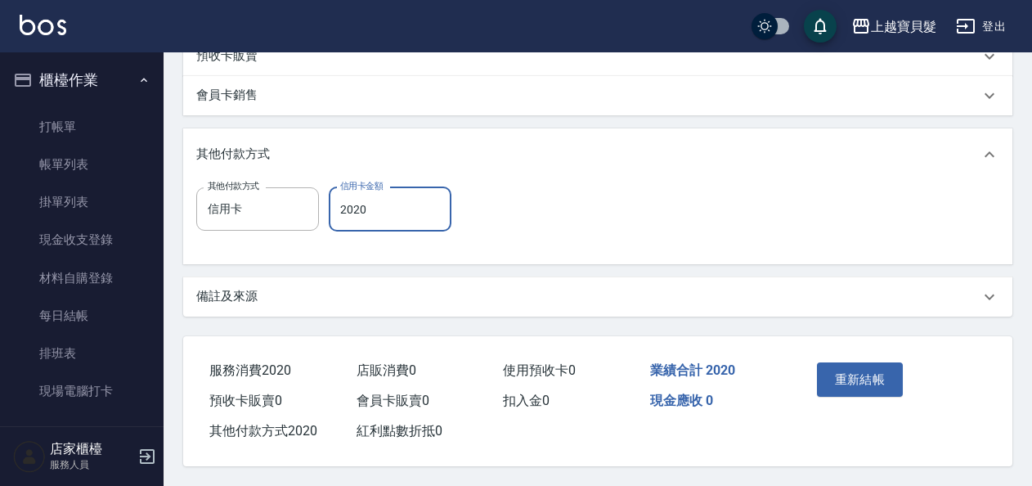
click at [910, 367] on div "重新結帳" at bounding box center [892, 391] width 203 height 110
click at [892, 381] on button "重新結帳" at bounding box center [860, 379] width 87 height 34
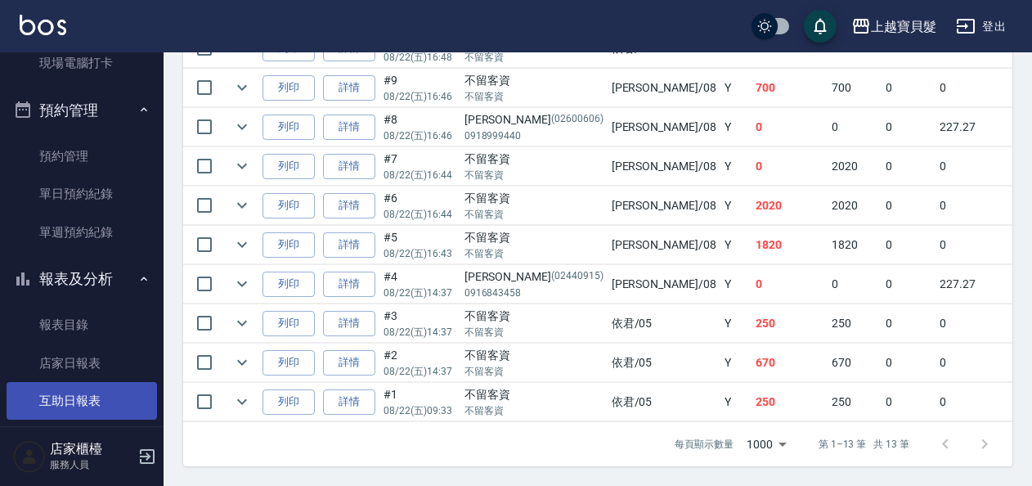
scroll to position [409, 0]
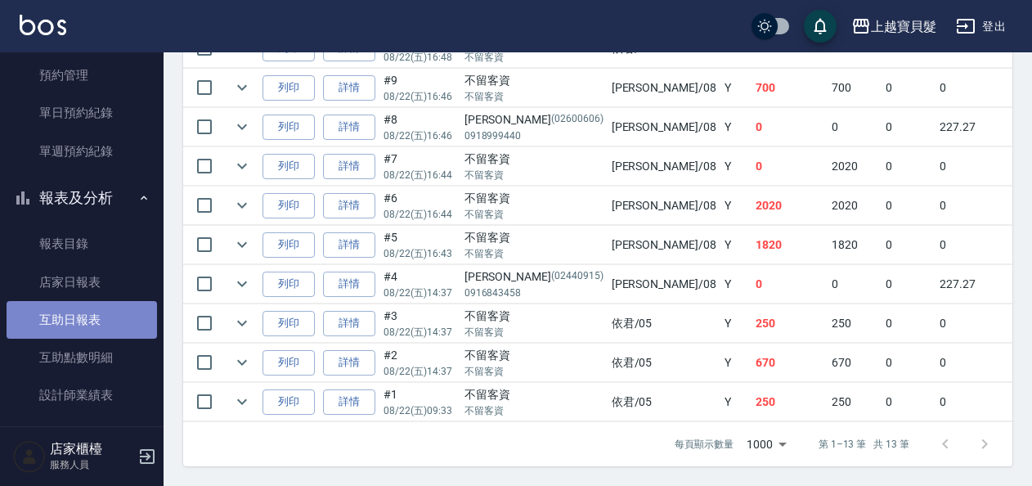
click at [102, 321] on link "互助日報表" at bounding box center [82, 320] width 151 height 38
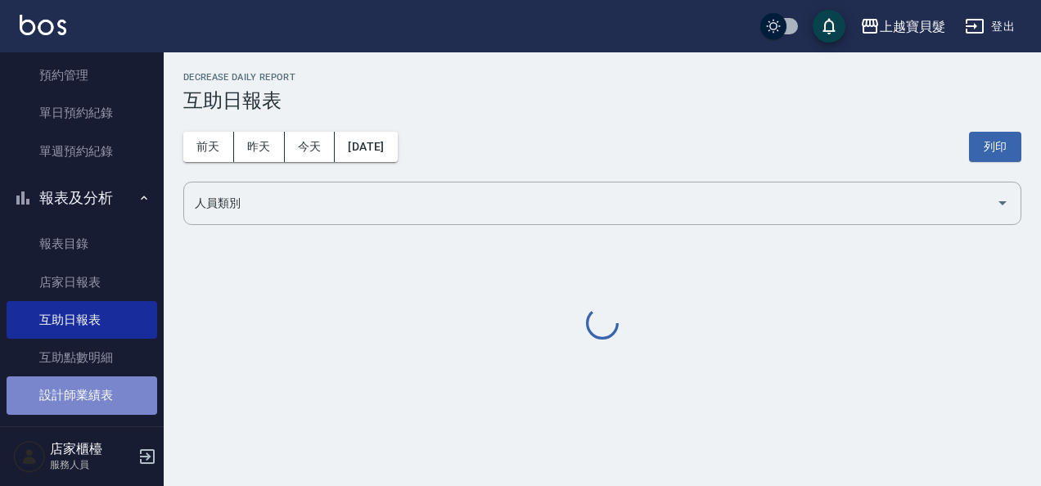
click at [86, 399] on link "設計師業績表" at bounding box center [82, 395] width 151 height 38
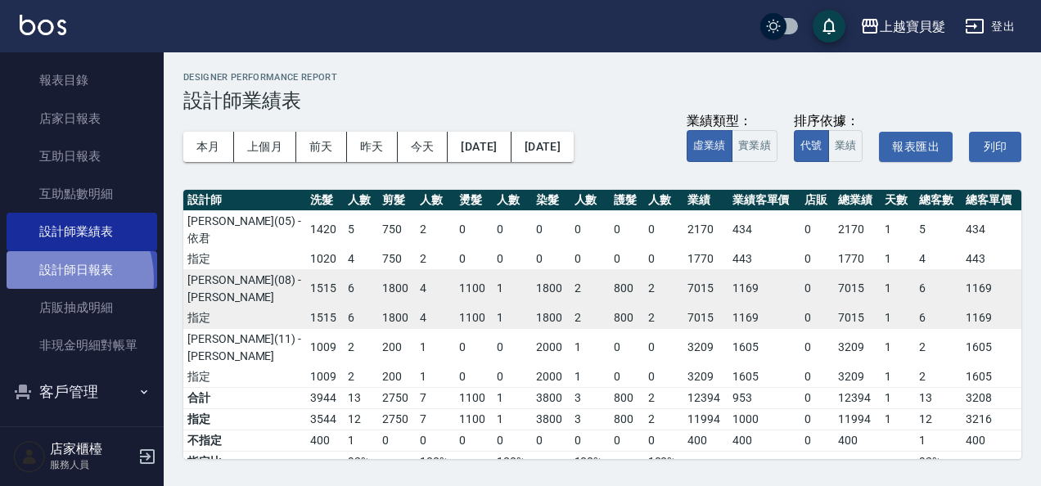
click at [56, 278] on link "設計師日報表" at bounding box center [82, 270] width 151 height 38
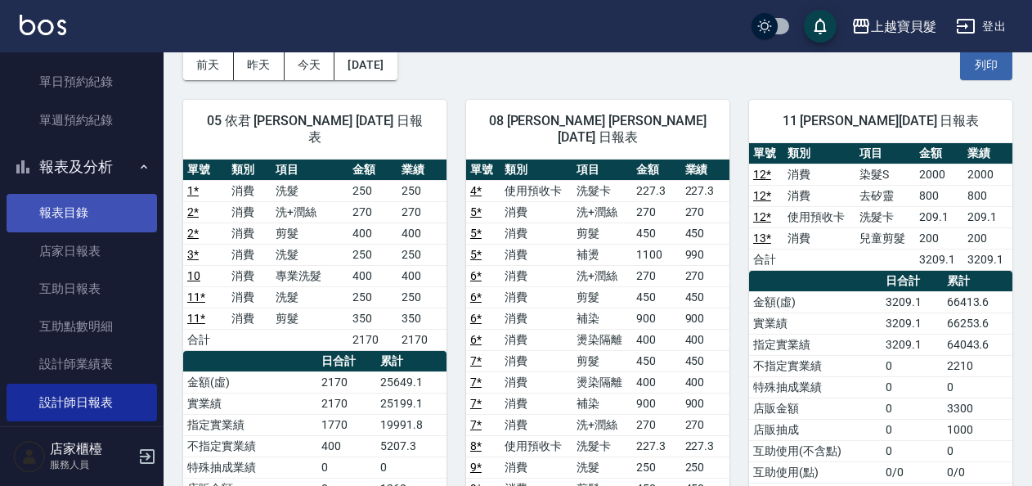
scroll to position [409, 0]
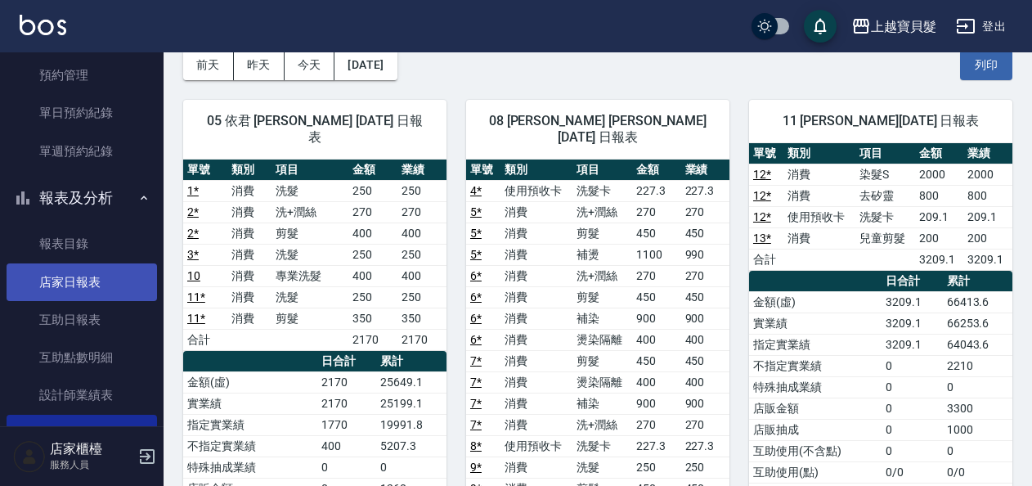
click at [115, 274] on link "店家日報表" at bounding box center [82, 282] width 151 height 38
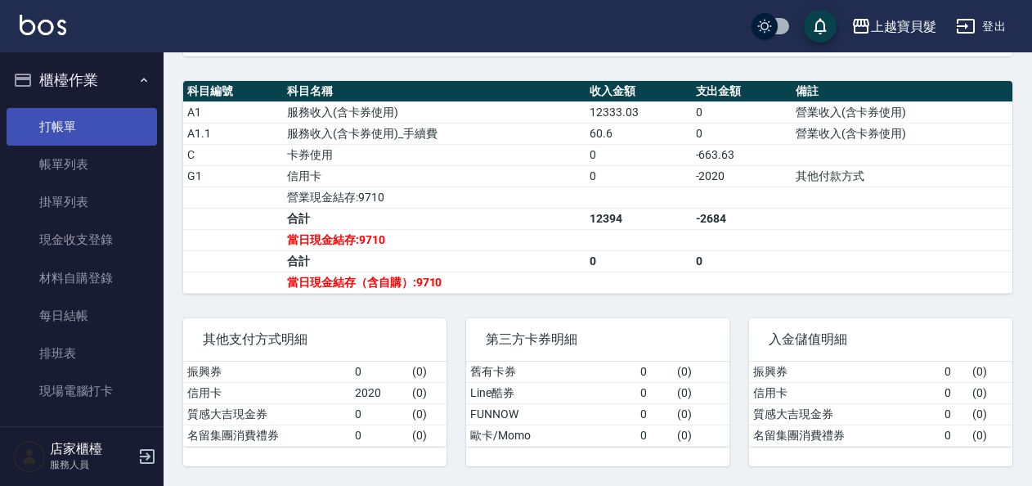
drag, startPoint x: 62, startPoint y: 119, endPoint x: 70, endPoint y: 117, distance: 8.5
click at [64, 119] on link "打帳單" at bounding box center [82, 127] width 151 height 38
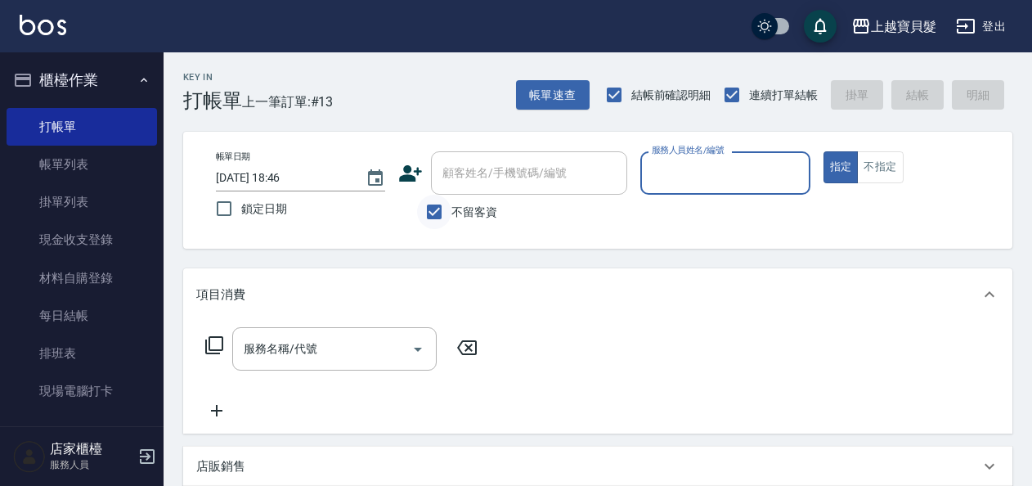
click at [431, 211] on input "不留客資" at bounding box center [434, 212] width 34 height 34
checkbox input "false"
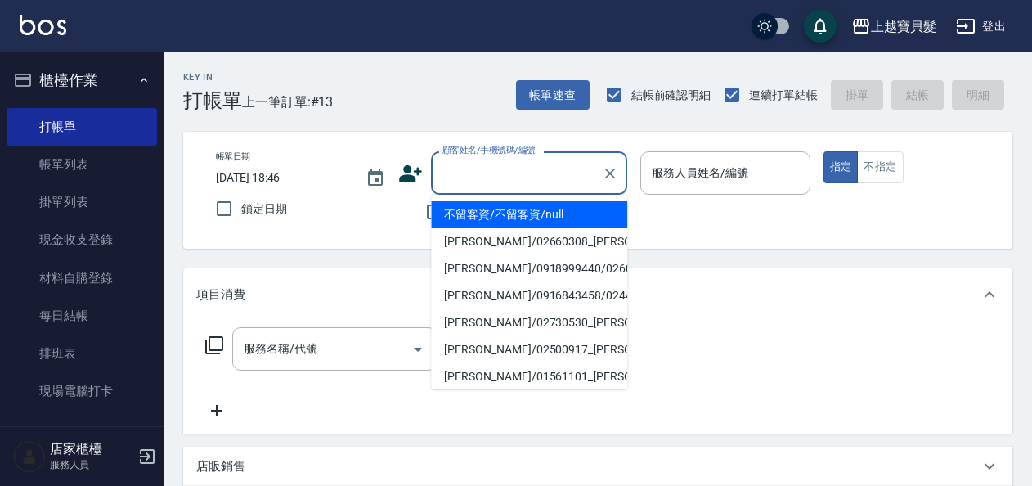
click at [471, 178] on input "顧客姓名/手機號碼/編號" at bounding box center [517, 173] width 157 height 29
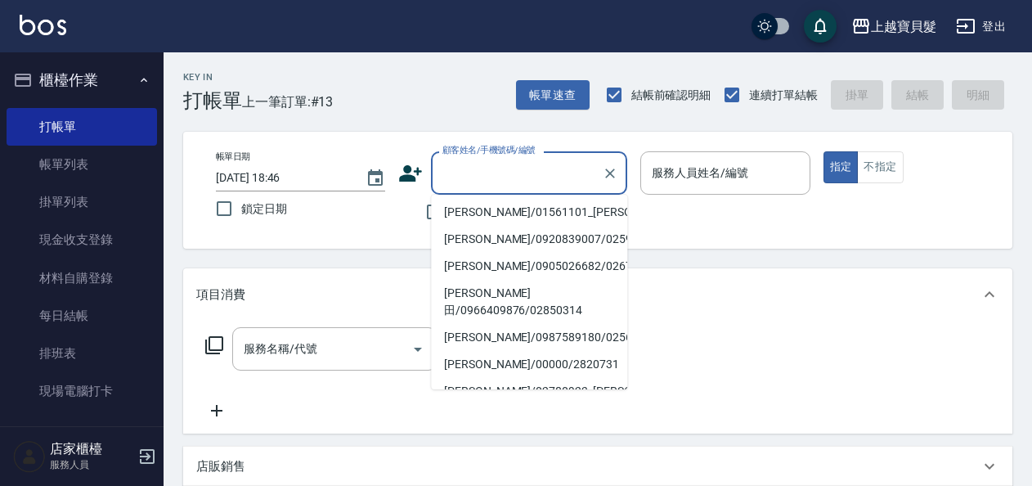
scroll to position [164, 0]
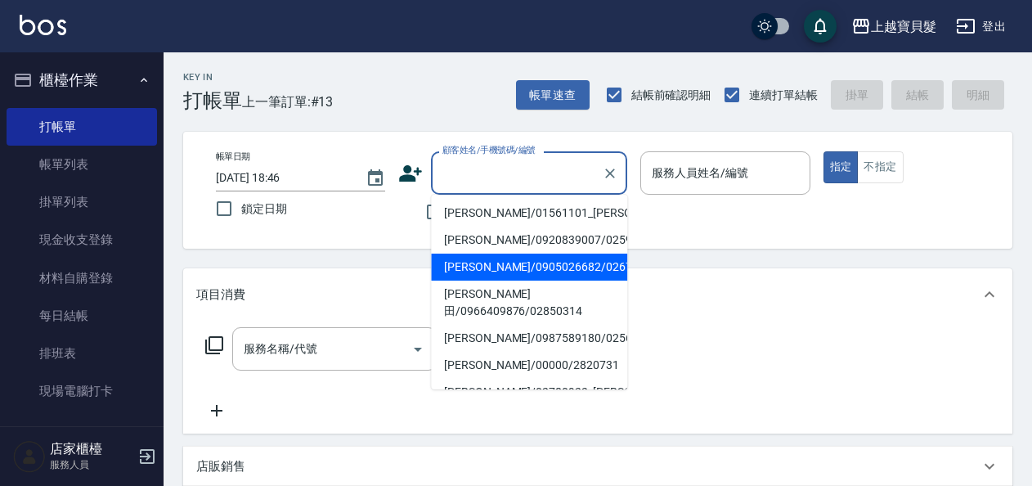
click at [536, 281] on li "[PERSON_NAME]/0905026682/02670701" at bounding box center [529, 267] width 196 height 27
type input "[PERSON_NAME]/0905026682/02670701"
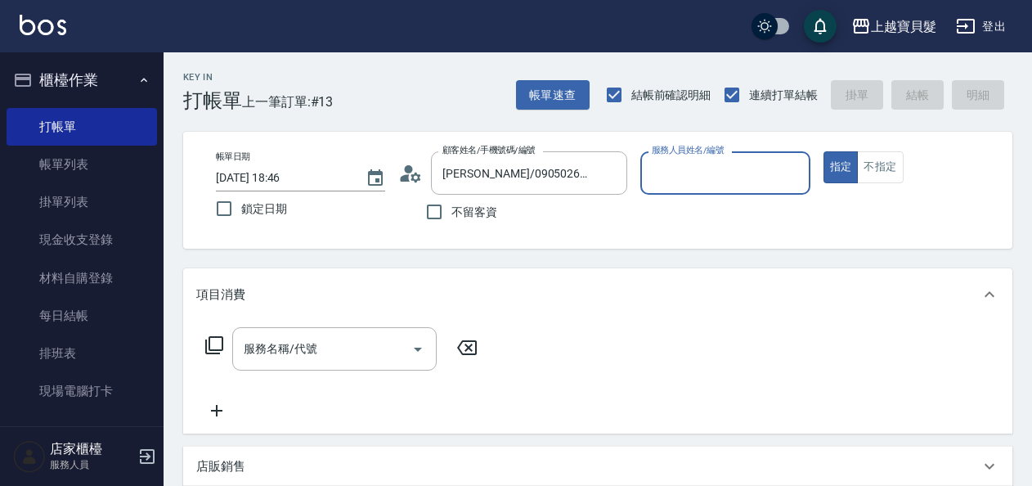
type input "Ponny-11"
click at [217, 344] on icon at bounding box center [215, 345] width 20 height 20
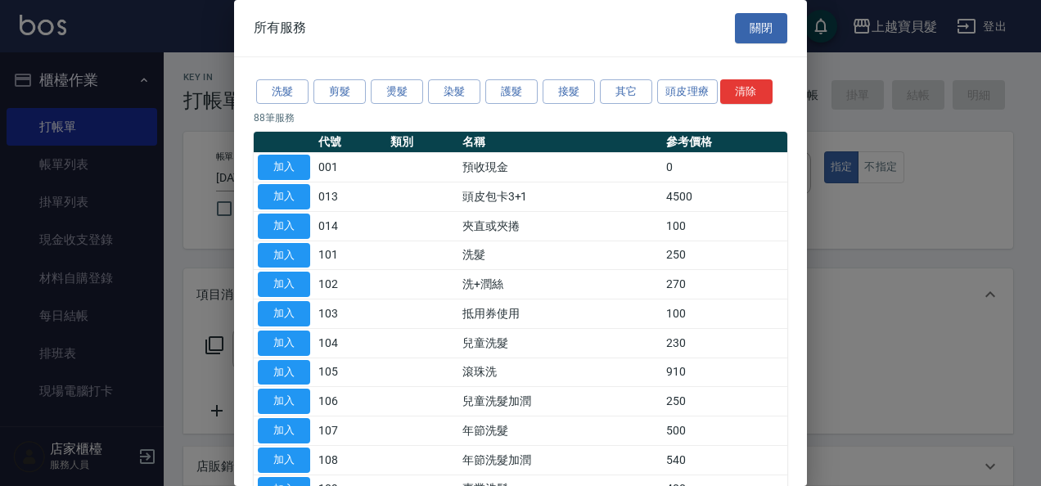
click at [746, 20] on button "關閉" at bounding box center [761, 28] width 52 height 30
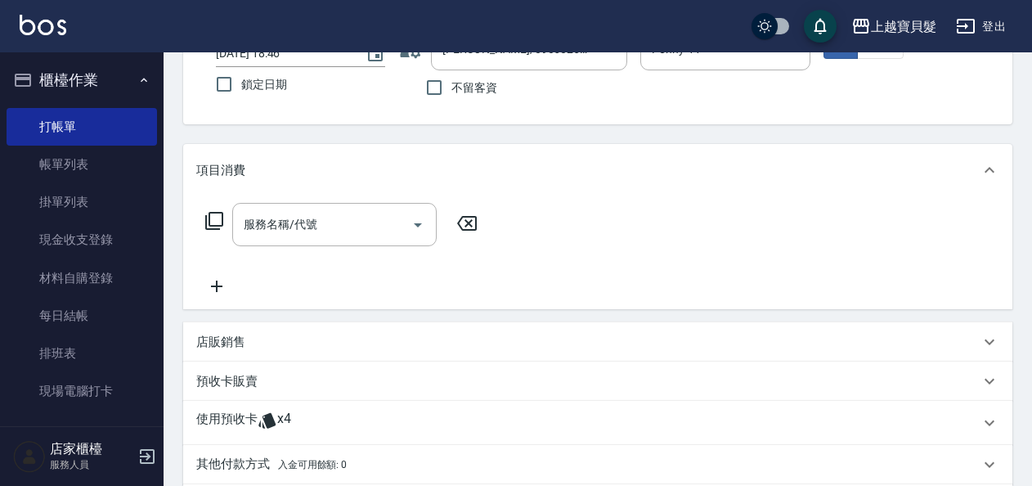
scroll to position [345, 0]
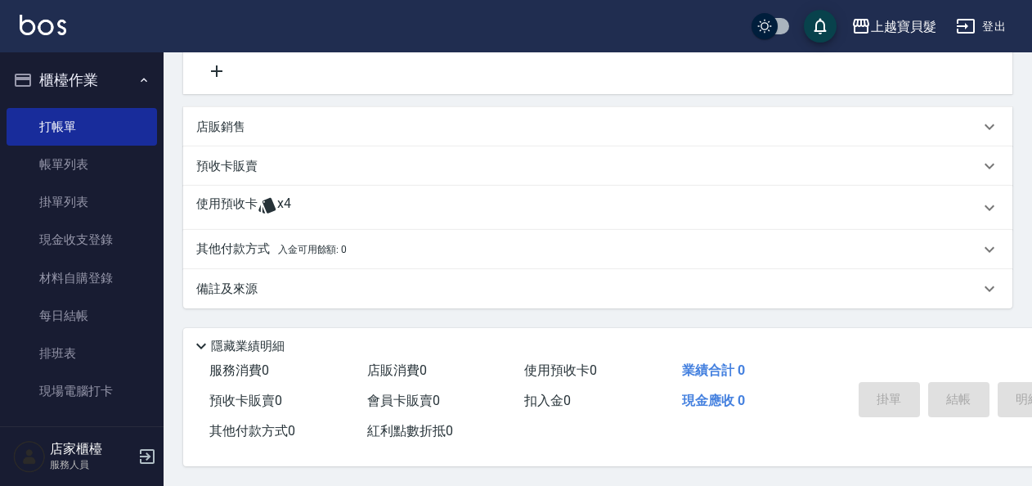
click at [347, 198] on div "使用預收卡 x4" at bounding box center [588, 208] width 784 height 25
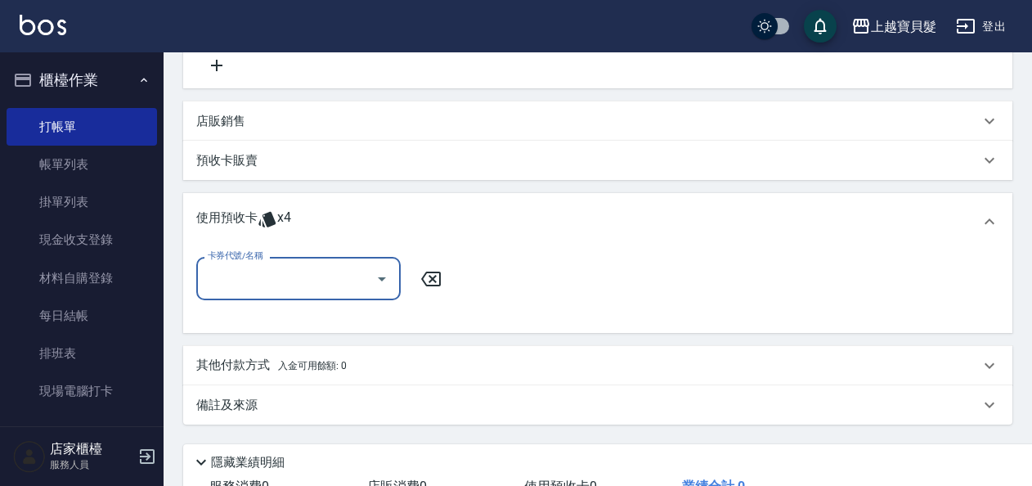
scroll to position [0, 0]
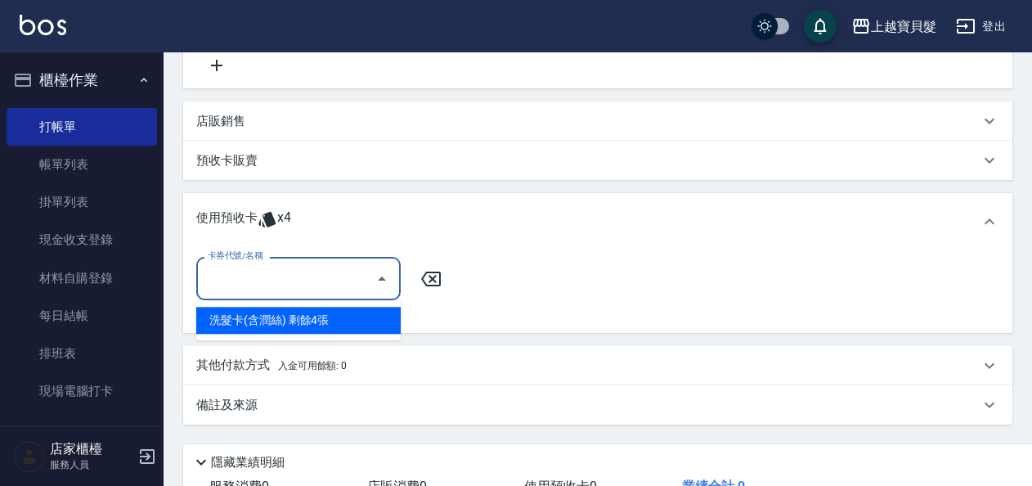
click at [298, 270] on input "卡券代號/名稱" at bounding box center [286, 278] width 165 height 29
click at [298, 324] on div "洗髮卡(含潤絲) 剩餘4張" at bounding box center [298, 320] width 205 height 27
type input "洗髮卡(含潤絲)"
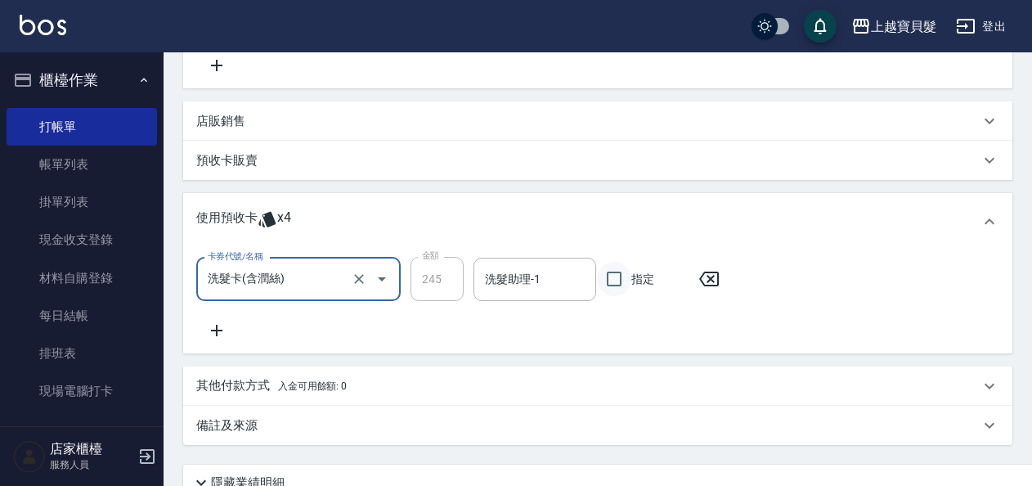
click at [610, 286] on input "指定" at bounding box center [614, 279] width 34 height 34
checkbox input "true"
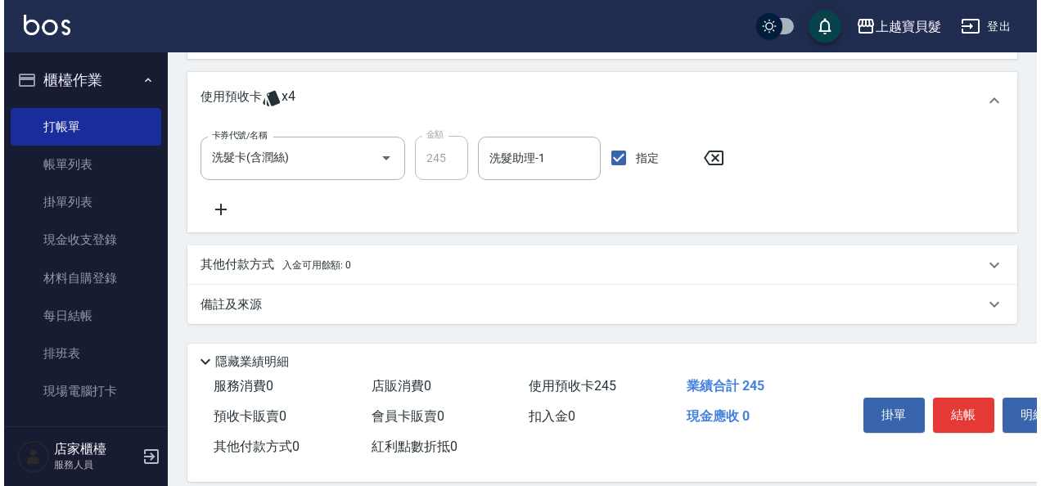
scroll to position [488, 0]
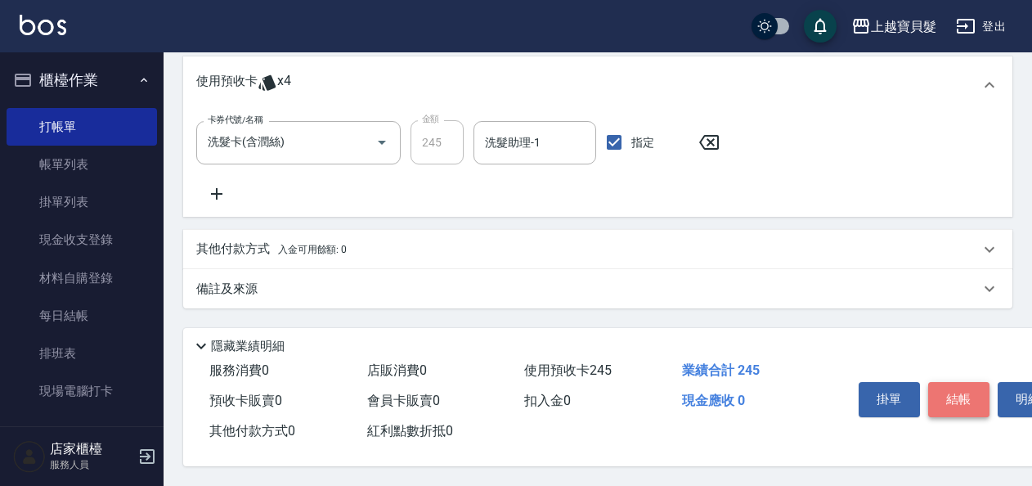
click at [979, 390] on button "結帳" at bounding box center [959, 399] width 61 height 34
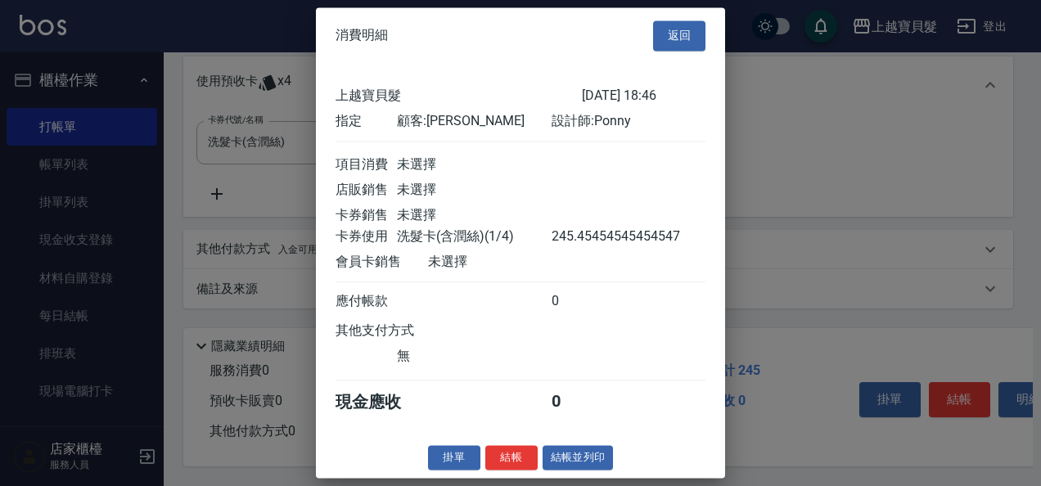
scroll to position [4, 0]
click at [602, 461] on button "結帳並列印" at bounding box center [577, 457] width 71 height 25
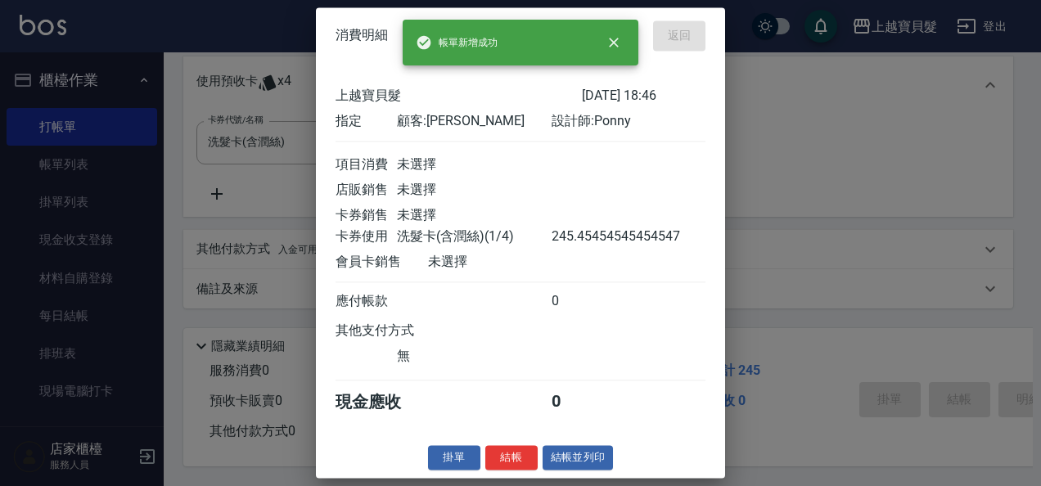
type input "[DATE] 19:14"
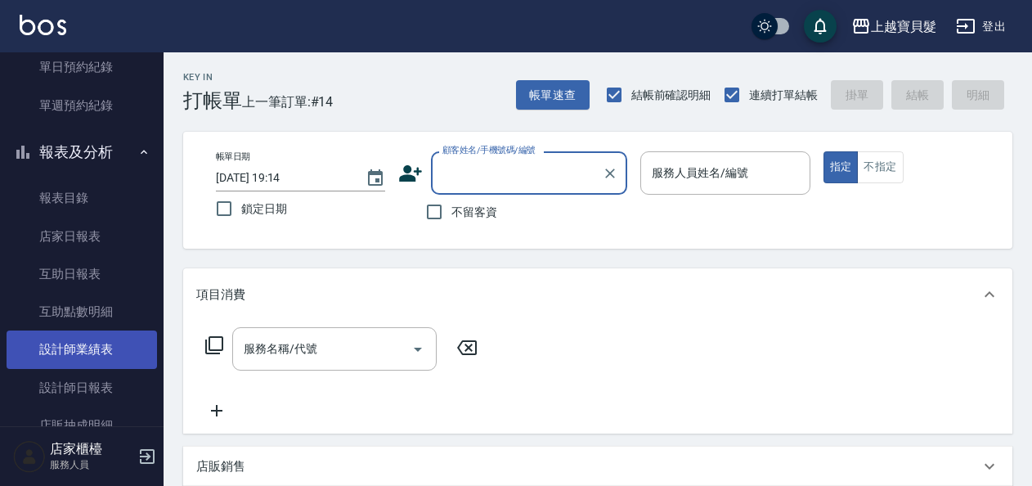
scroll to position [491, 0]
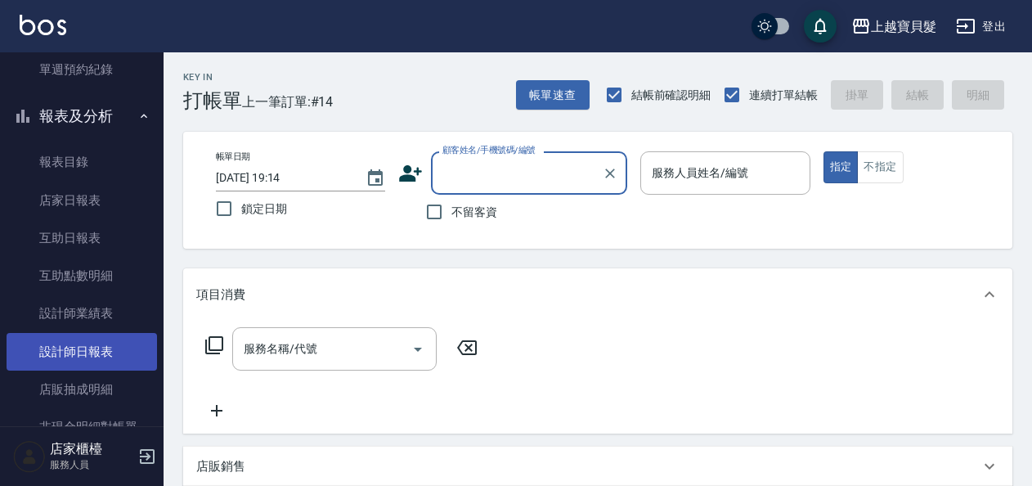
click at [78, 357] on link "設計師日報表" at bounding box center [82, 352] width 151 height 38
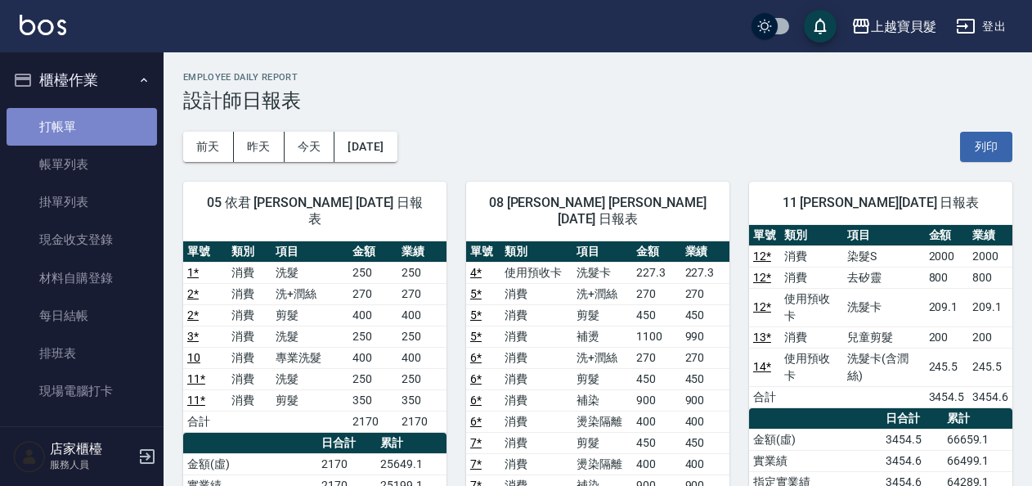
click at [128, 119] on link "打帳單" at bounding box center [82, 127] width 151 height 38
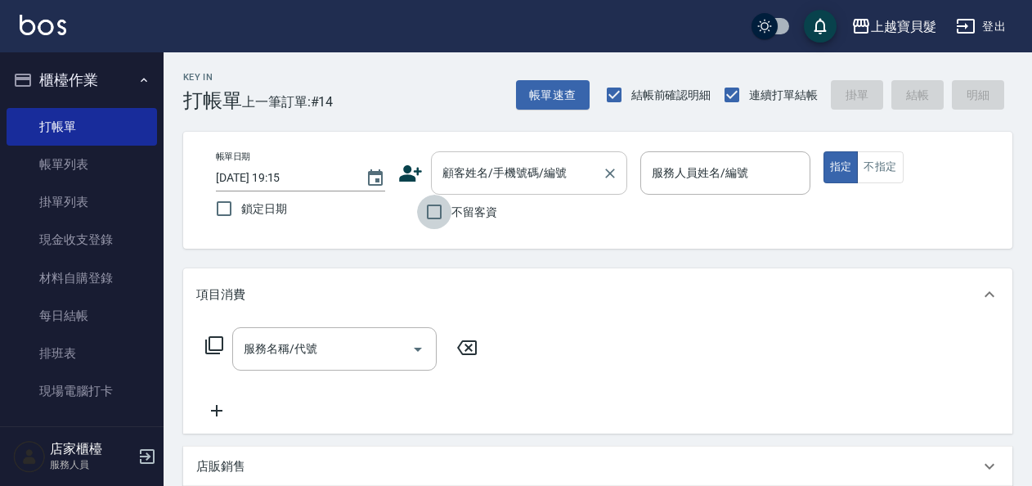
drag, startPoint x: 437, startPoint y: 213, endPoint x: 522, endPoint y: 187, distance: 88.8
click at [438, 213] on input "不留客資" at bounding box center [434, 212] width 34 height 34
checkbox input "true"
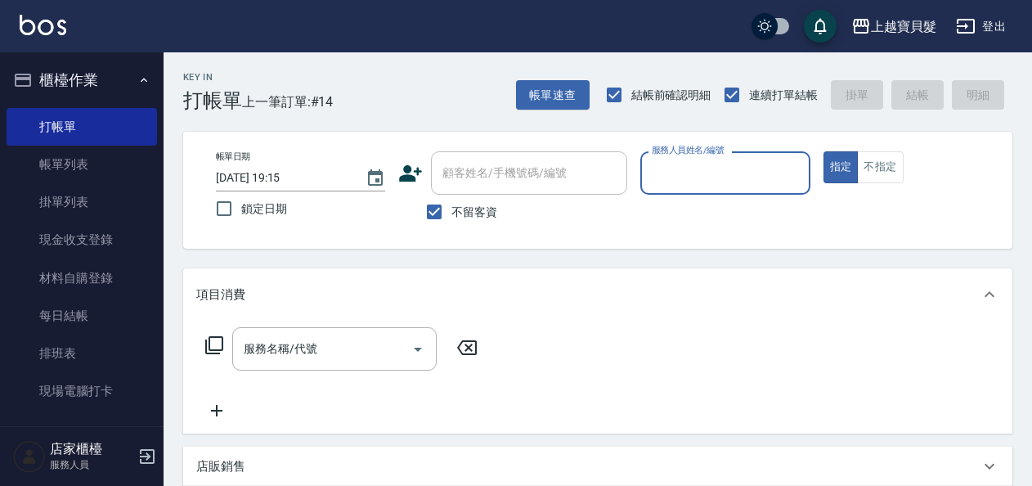
click at [668, 157] on div "服務人員姓名/編號" at bounding box center [725, 172] width 169 height 43
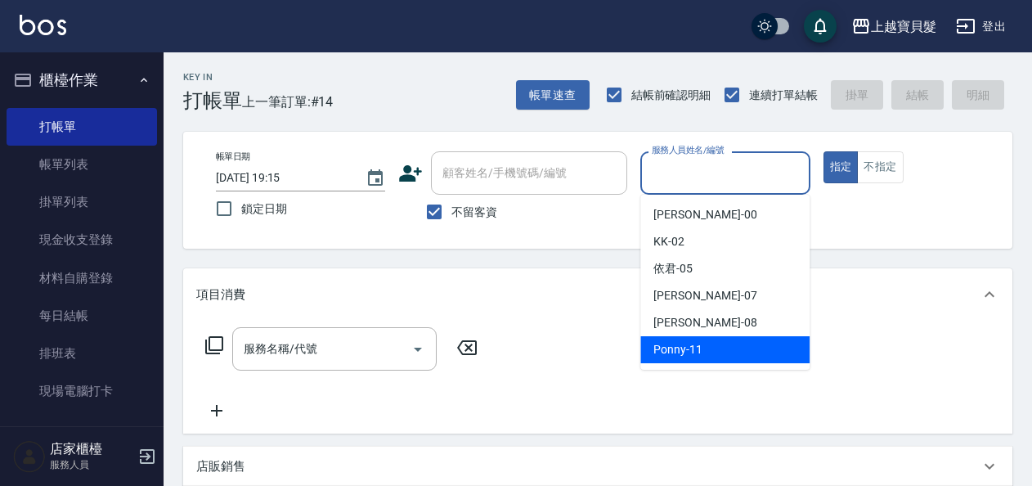
click at [767, 341] on div "Ponny -11" at bounding box center [725, 349] width 169 height 27
type input "Ponny-11"
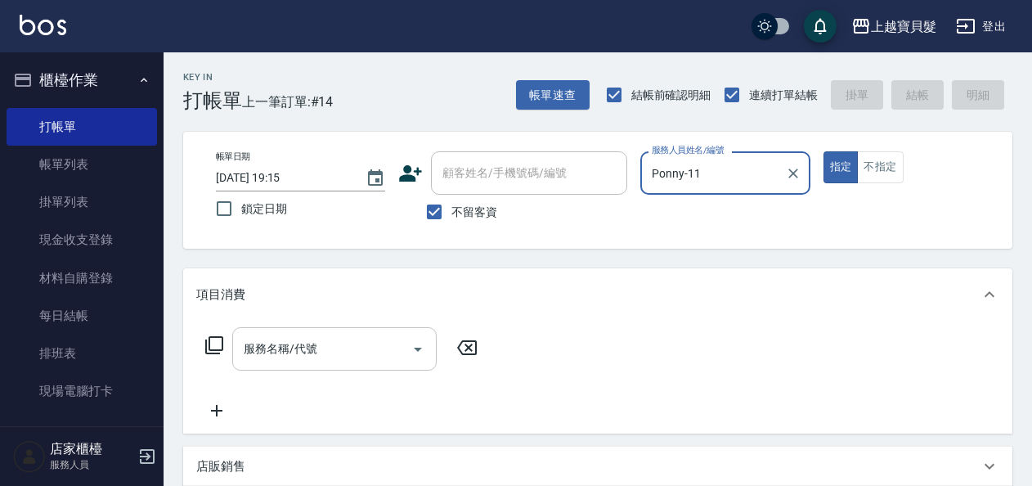
click at [322, 338] on input "服務名稱/代號" at bounding box center [322, 349] width 165 height 29
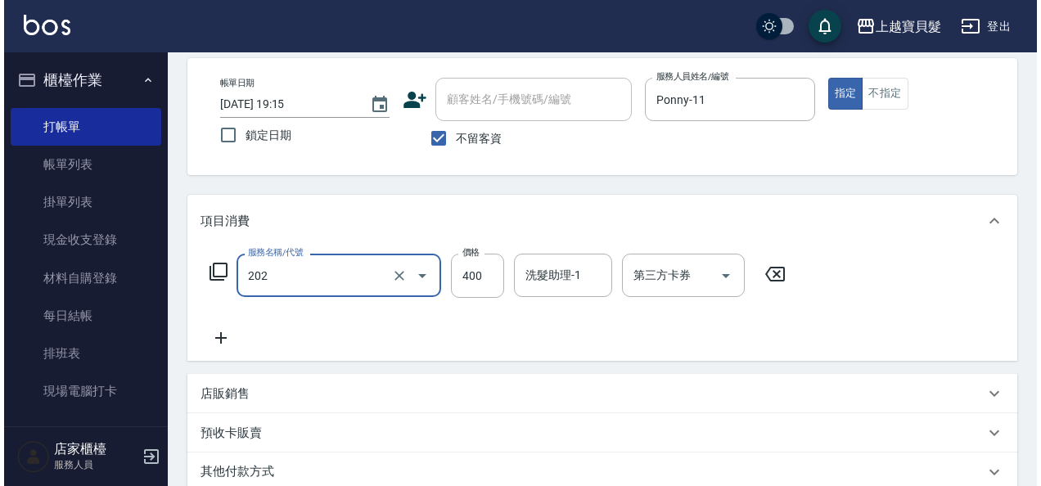
scroll to position [302, 0]
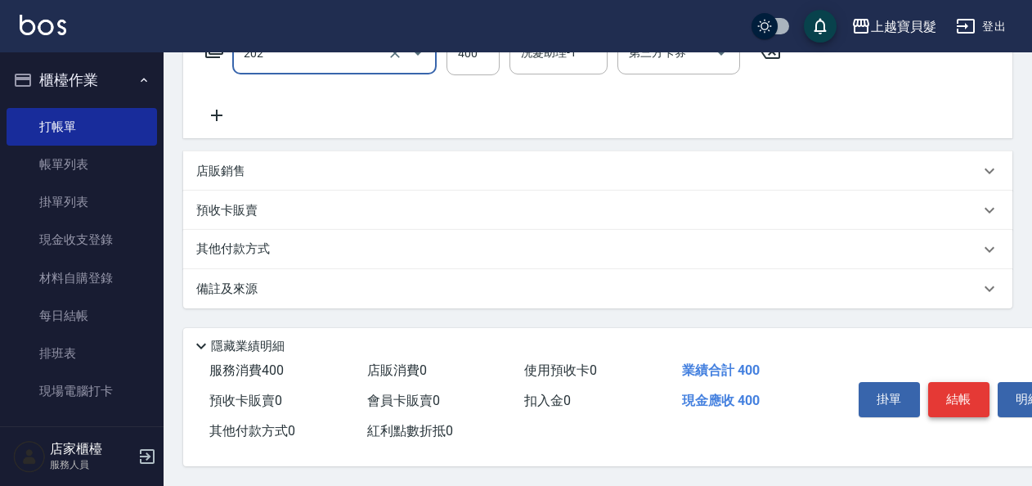
type input "剪髮(202)"
click at [962, 392] on button "結帳" at bounding box center [959, 399] width 61 height 34
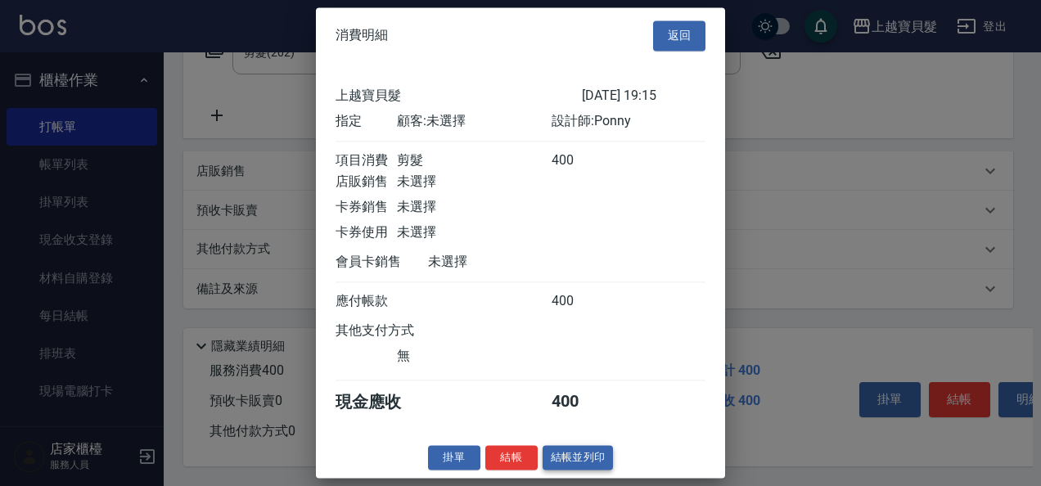
scroll to position [4, 0]
click at [560, 457] on button "結帳並列印" at bounding box center [577, 457] width 71 height 25
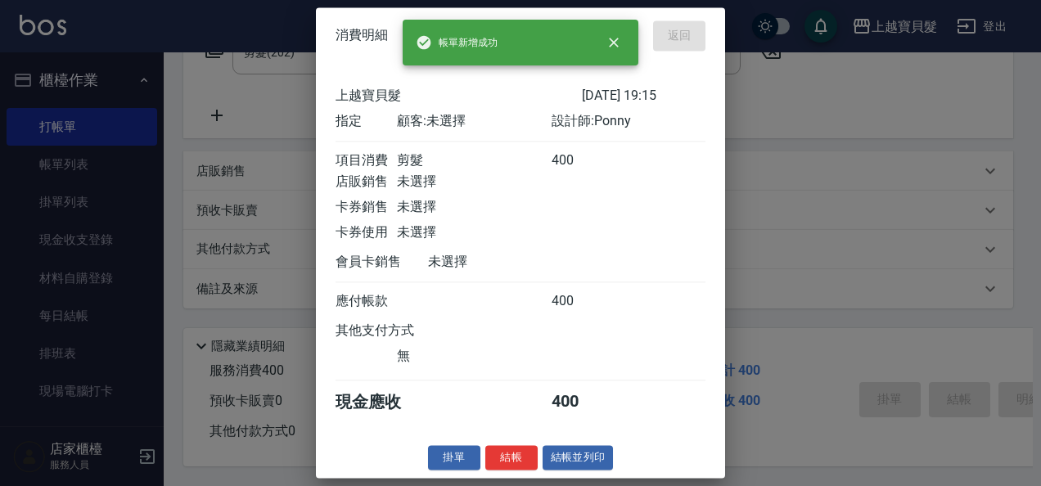
type input "[DATE] 19:34"
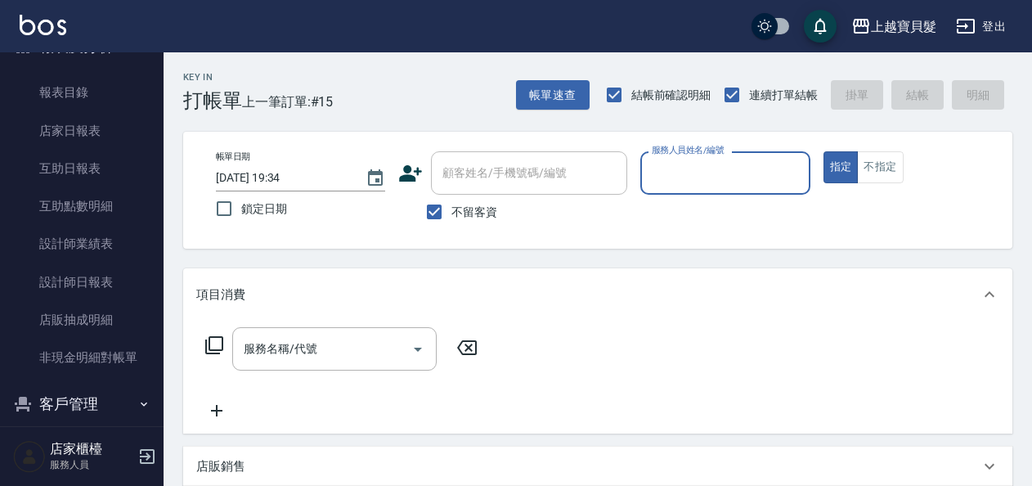
scroll to position [620, 0]
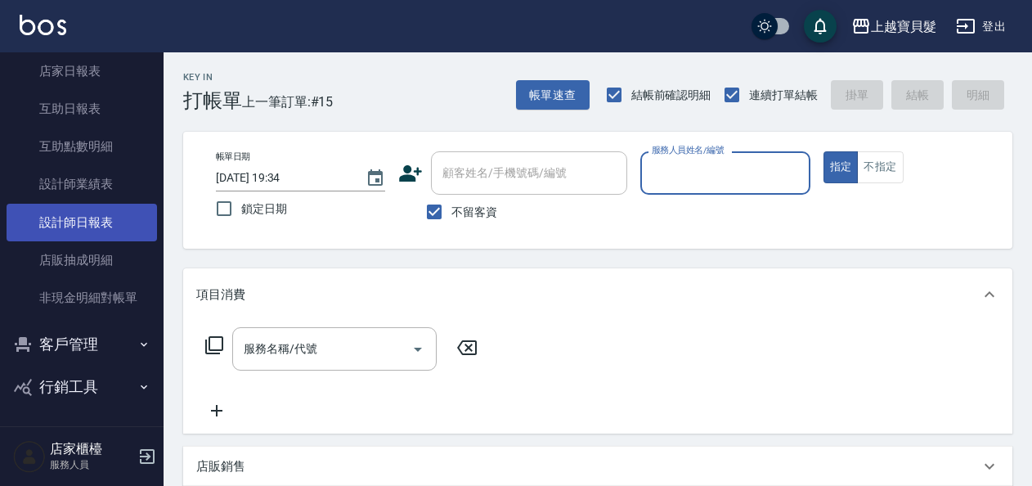
click at [65, 213] on link "設計師日報表" at bounding box center [82, 223] width 151 height 38
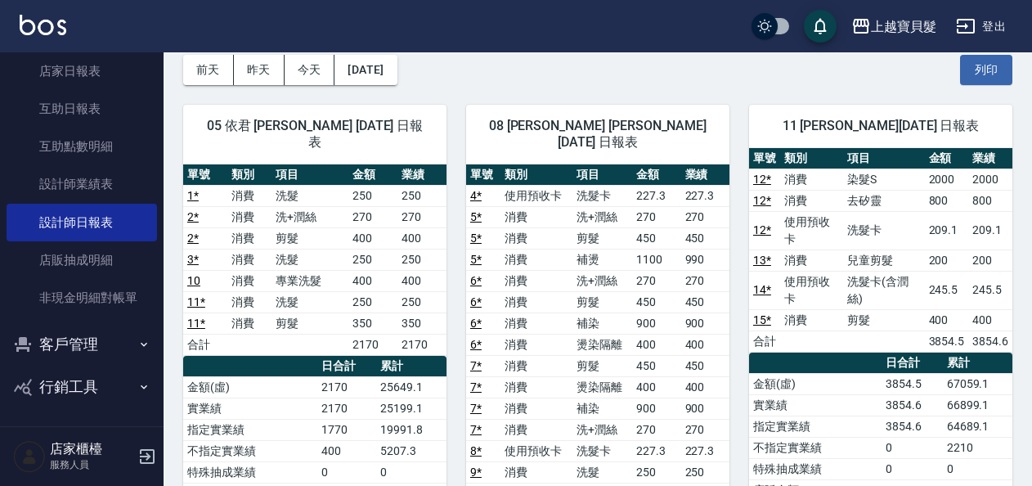
scroll to position [164, 0]
